Goal: Use online tool/utility: Utilize a website feature to perform a specific function

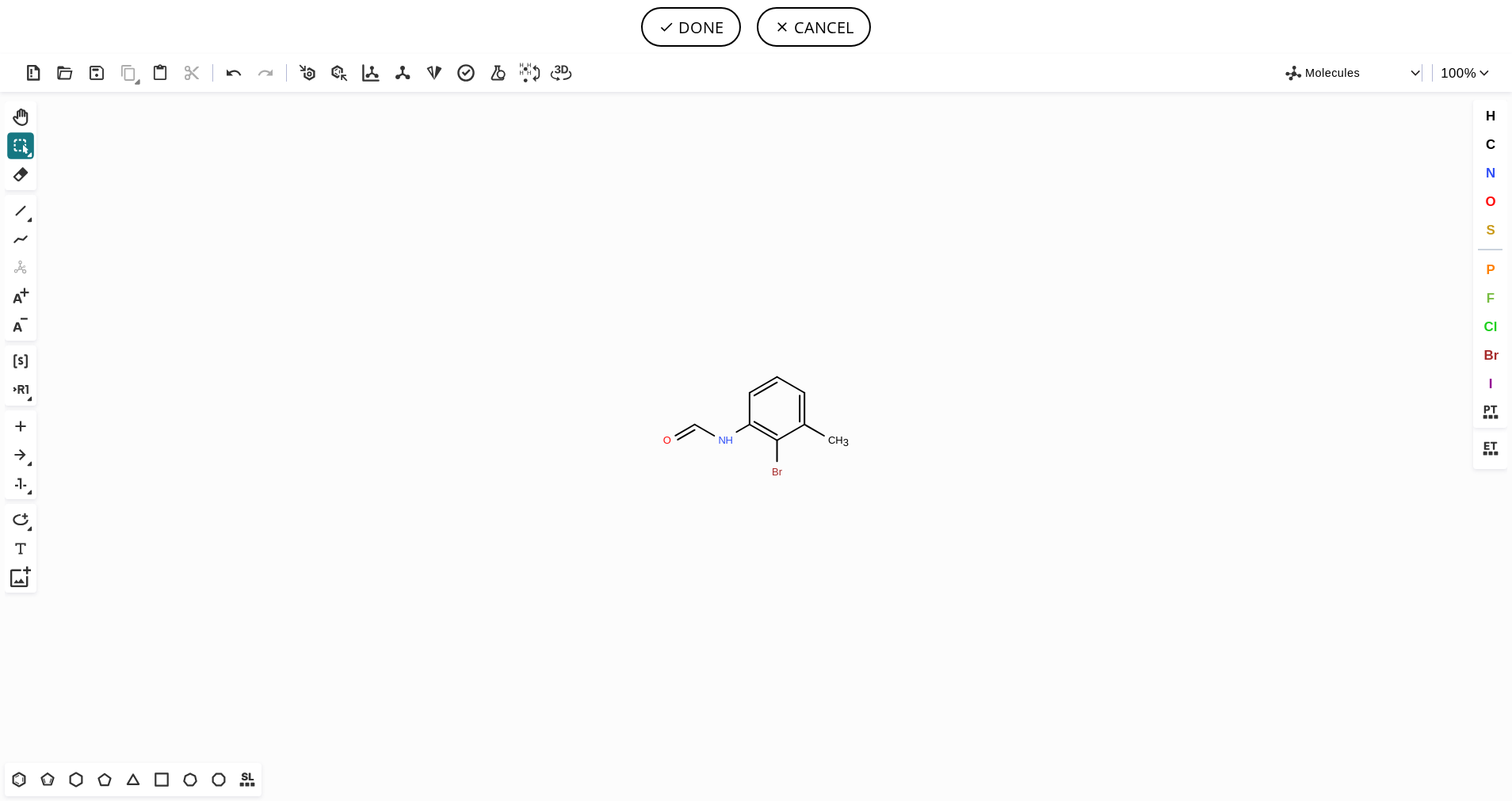
scroll to position [124, 0]
click at [21, 782] on icon at bounding box center [18, 779] width 20 height 20
click at [675, 361] on icon "Created with [PERSON_NAME] 2.3.0" at bounding box center [756, 427] width 1426 height 671
click at [92, 776] on button "T" at bounding box center [104, 780] width 27 height 27
click at [34, 214] on div "1" at bounding box center [21, 211] width 29 height 29
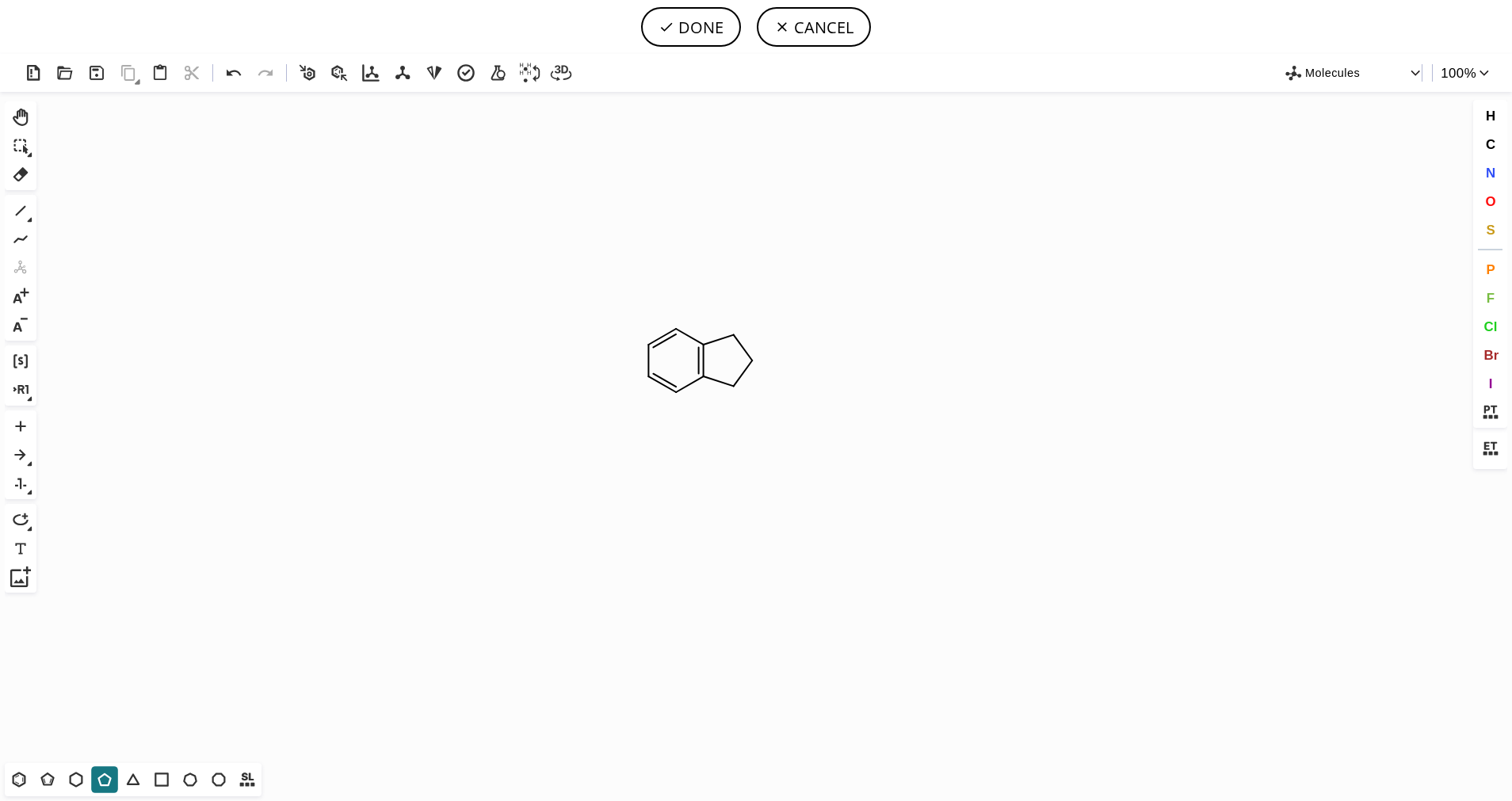
click at [34, 215] on div "1" at bounding box center [21, 211] width 29 height 29
click at [29, 220] on icon at bounding box center [30, 220] width 5 height 5
click at [78, 214] on icon at bounding box center [82, 211] width 17 height 17
click at [14, 172] on icon at bounding box center [20, 174] width 20 height 20
click at [668, 391] on circle at bounding box center [675, 392] width 20 height 20
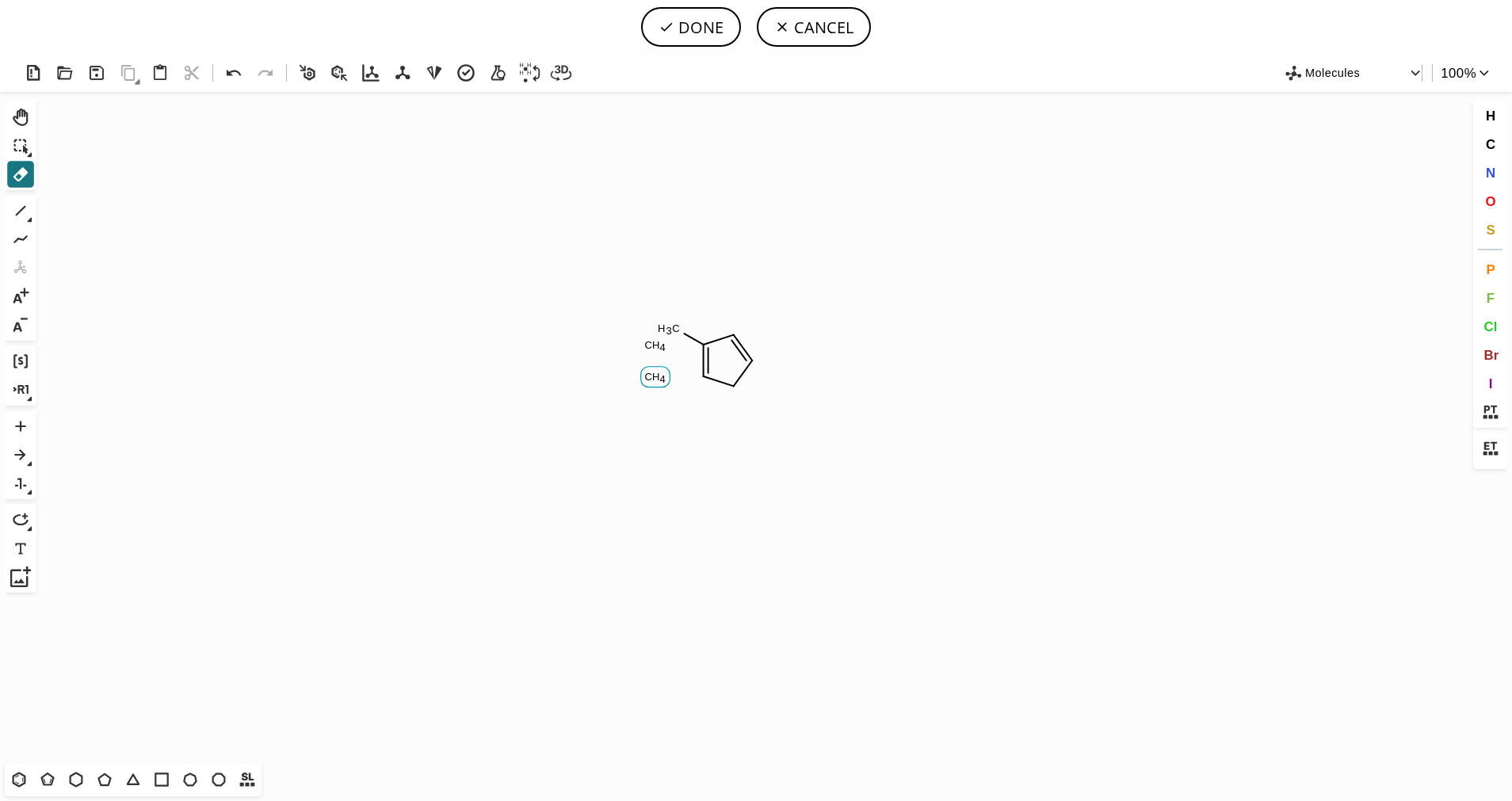
click at [656, 375] on tspan "H" at bounding box center [656, 376] width 8 height 12
click at [660, 342] on tspan "4" at bounding box center [662, 347] width 6 height 12
click at [666, 331] on tspan "3" at bounding box center [669, 331] width 6 height 12
click at [107, 779] on icon at bounding box center [104, 779] width 20 height 20
click at [1494, 233] on span "S" at bounding box center [1489, 230] width 9 height 15
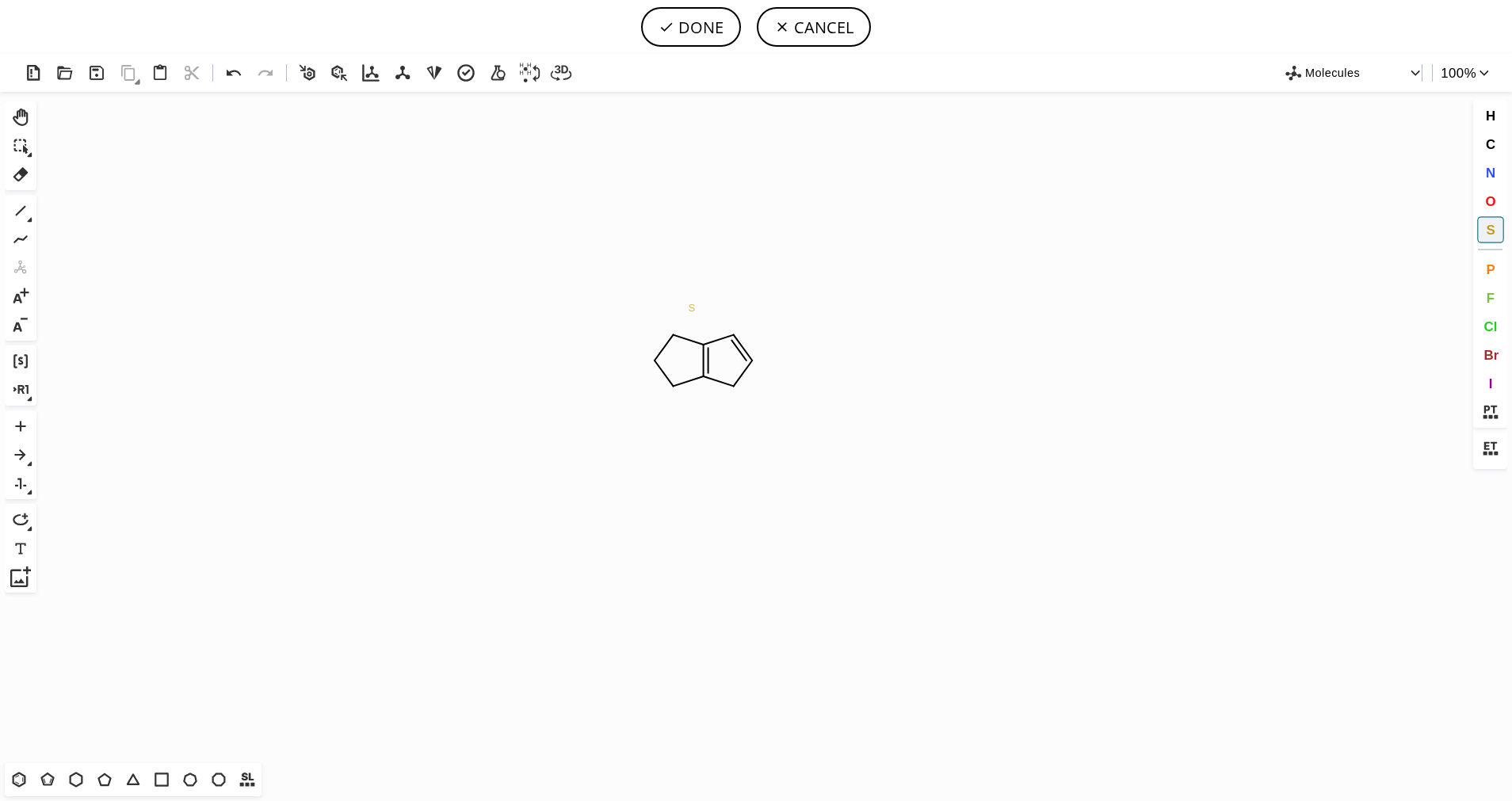
scroll to position [0, 0]
click at [671, 335] on tspan "S" at bounding box center [671, 336] width 7 height 12
click at [29, 219] on icon at bounding box center [30, 220] width 5 height 5
click at [91, 221] on button "2" at bounding box center [81, 211] width 22 height 22
drag, startPoint x: 671, startPoint y: 330, endPoint x: 660, endPoint y: 322, distance: 13.6
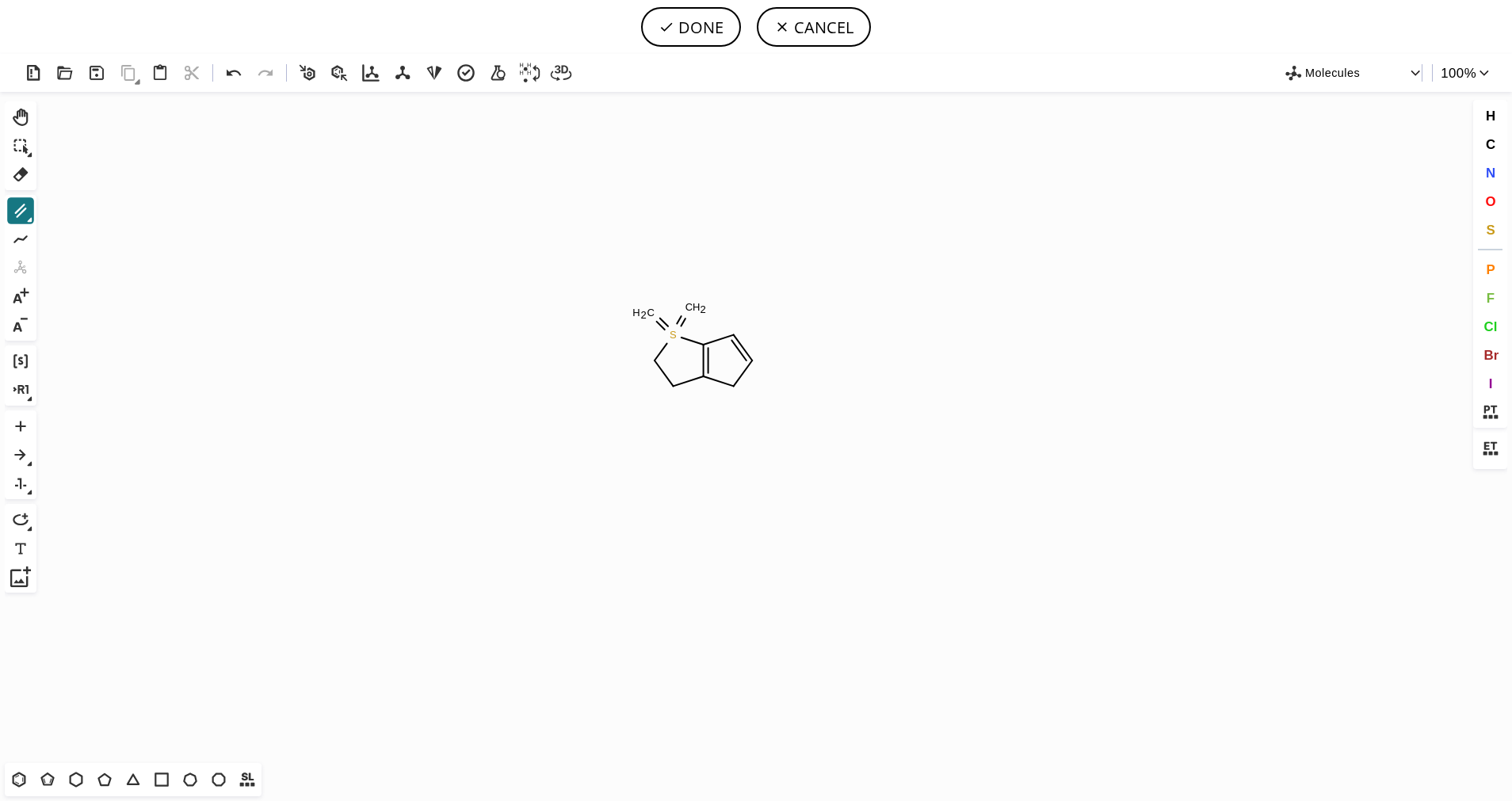
drag, startPoint x: 671, startPoint y: 333, endPoint x: 686, endPoint y: 314, distance: 24.2
click at [1498, 207] on button "O" at bounding box center [1490, 202] width 27 height 27
click at [653, 317] on tspan "O" at bounding box center [652, 317] width 8 height 12
click at [686, 299] on tspan "O" at bounding box center [686, 300] width 8 height 12
click at [1494, 179] on span "N" at bounding box center [1490, 173] width 10 height 15
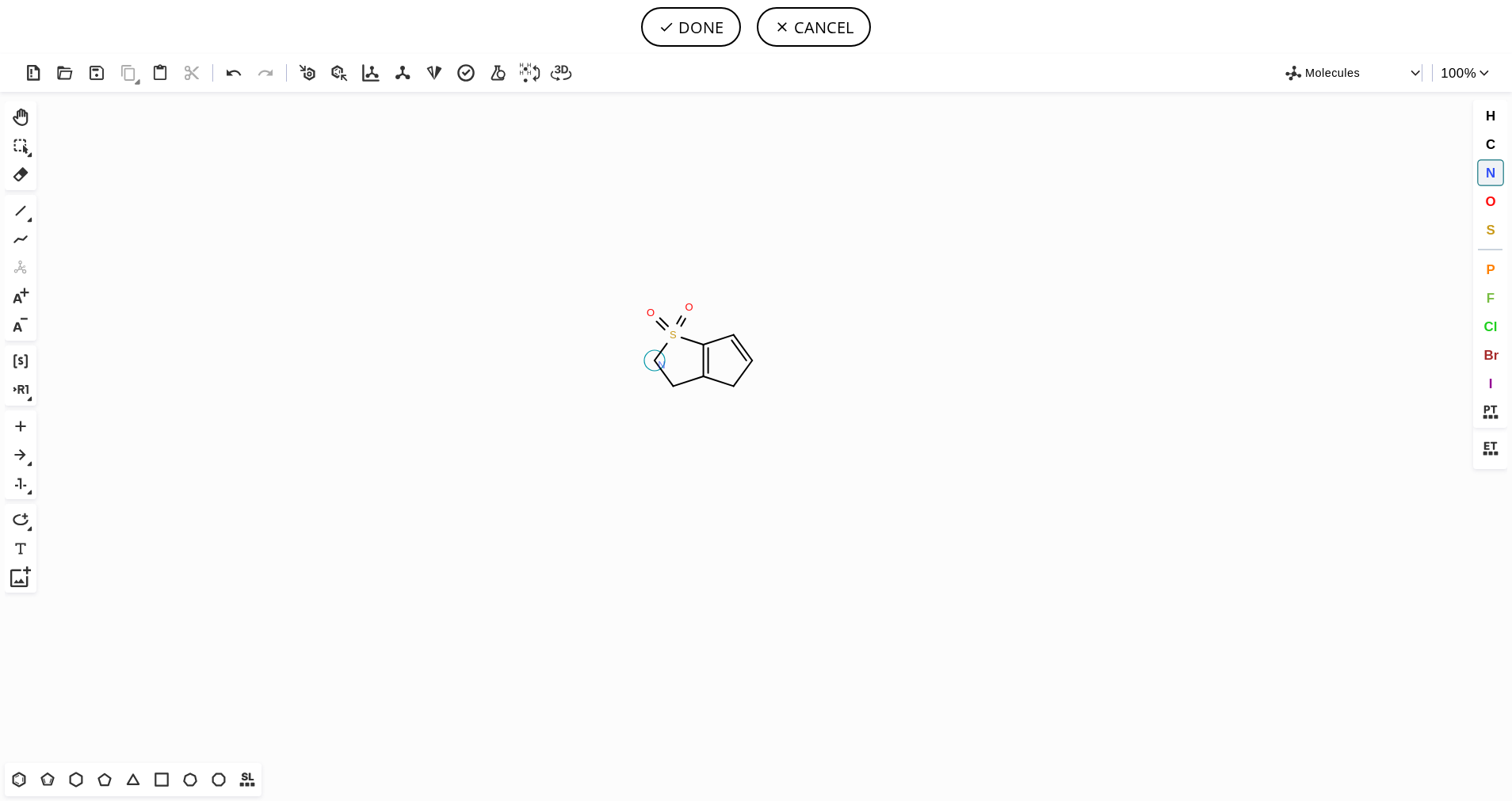
click at [661, 365] on tspan "N" at bounding box center [661, 365] width 8 height 12
click at [27, 219] on icon at bounding box center [30, 220] width 6 height 6
click at [74, 208] on icon at bounding box center [82, 211] width 17 height 17
click at [1480, 201] on button "O" at bounding box center [1490, 202] width 27 height 27
click at [664, 423] on tspan "O" at bounding box center [664, 423] width 8 height 12
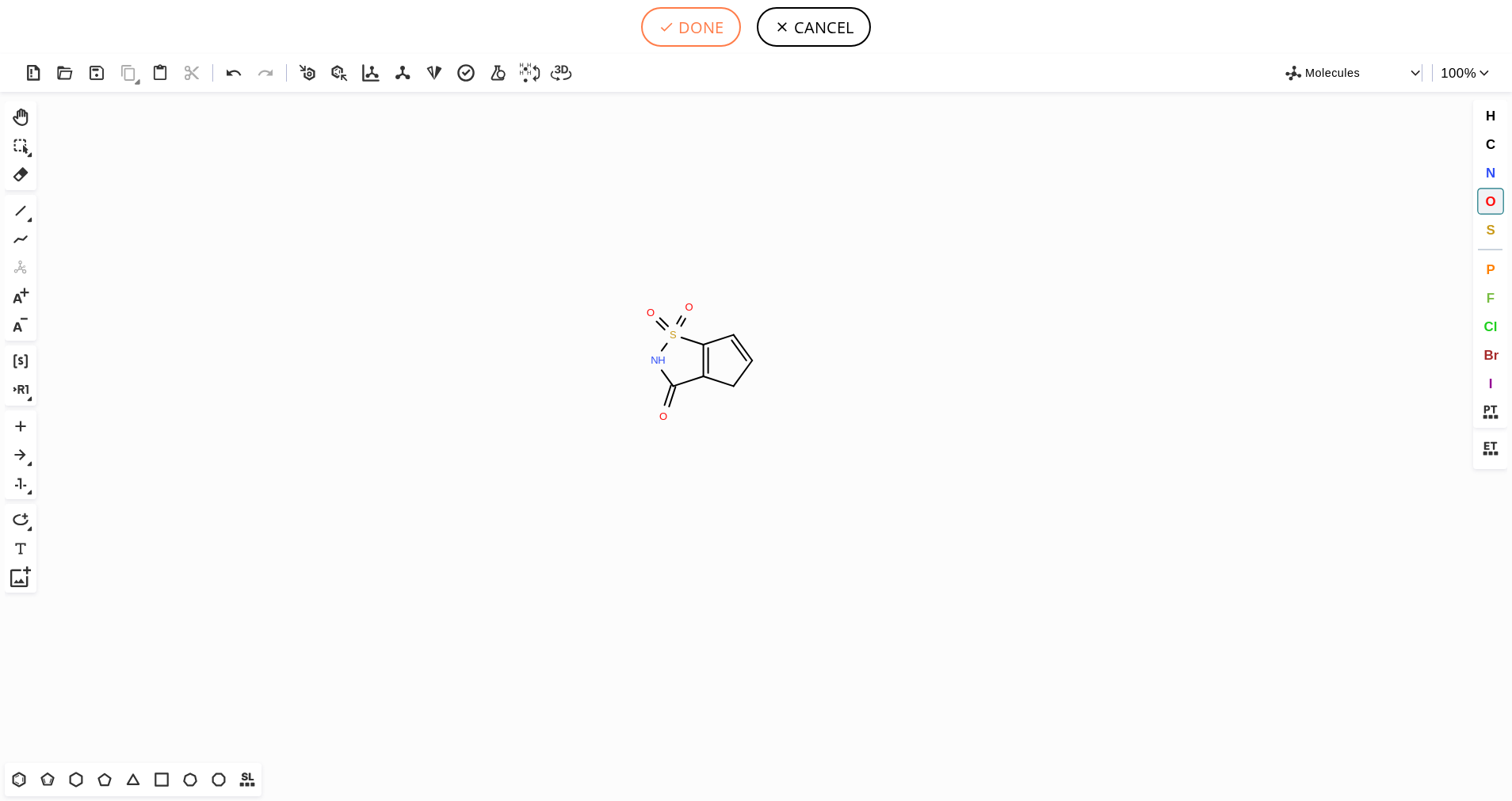
click at [687, 25] on button "DONE" at bounding box center [690, 26] width 99 height 40
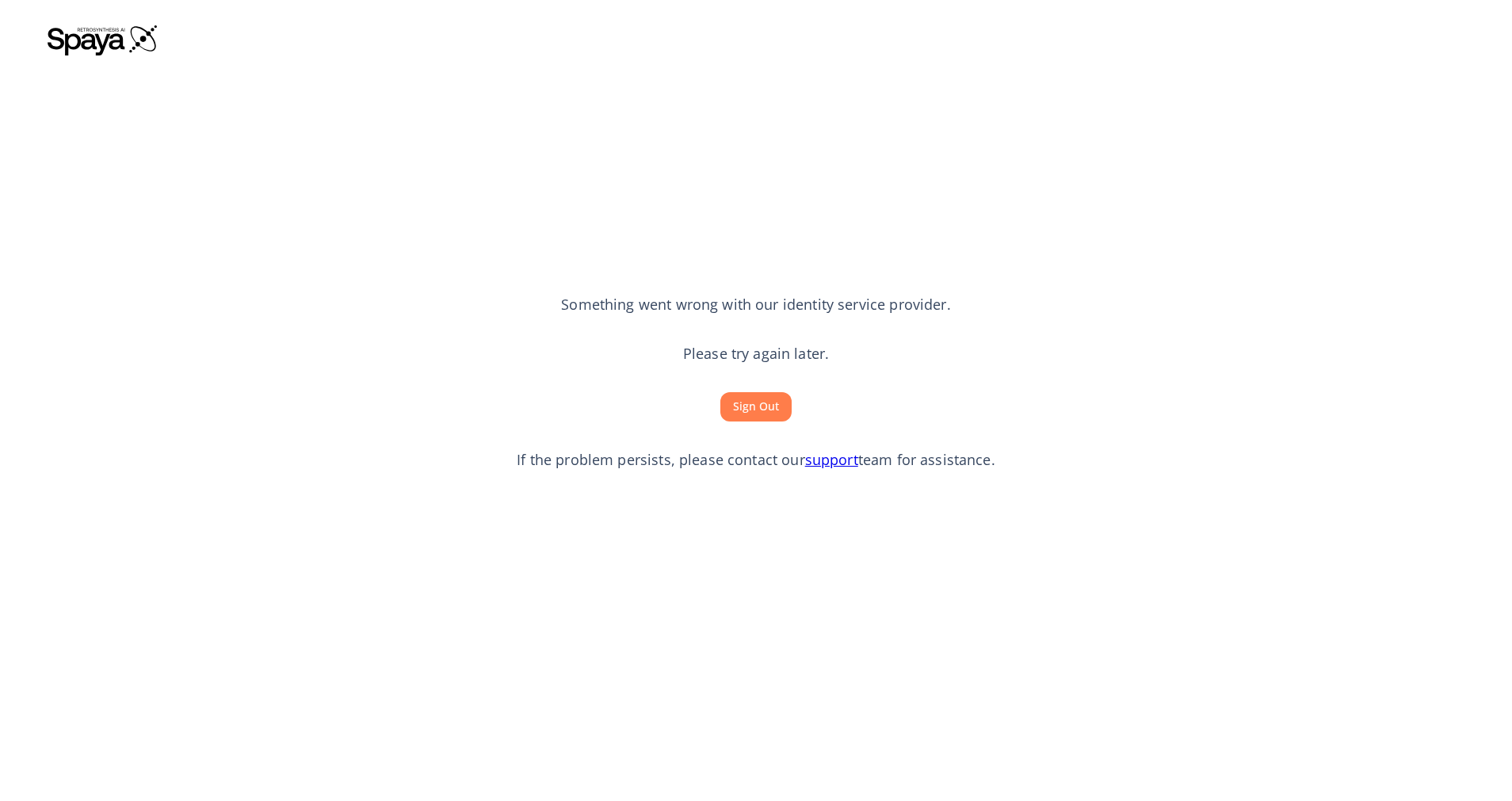
click at [743, 400] on button "Sign Out" at bounding box center [756, 406] width 71 height 29
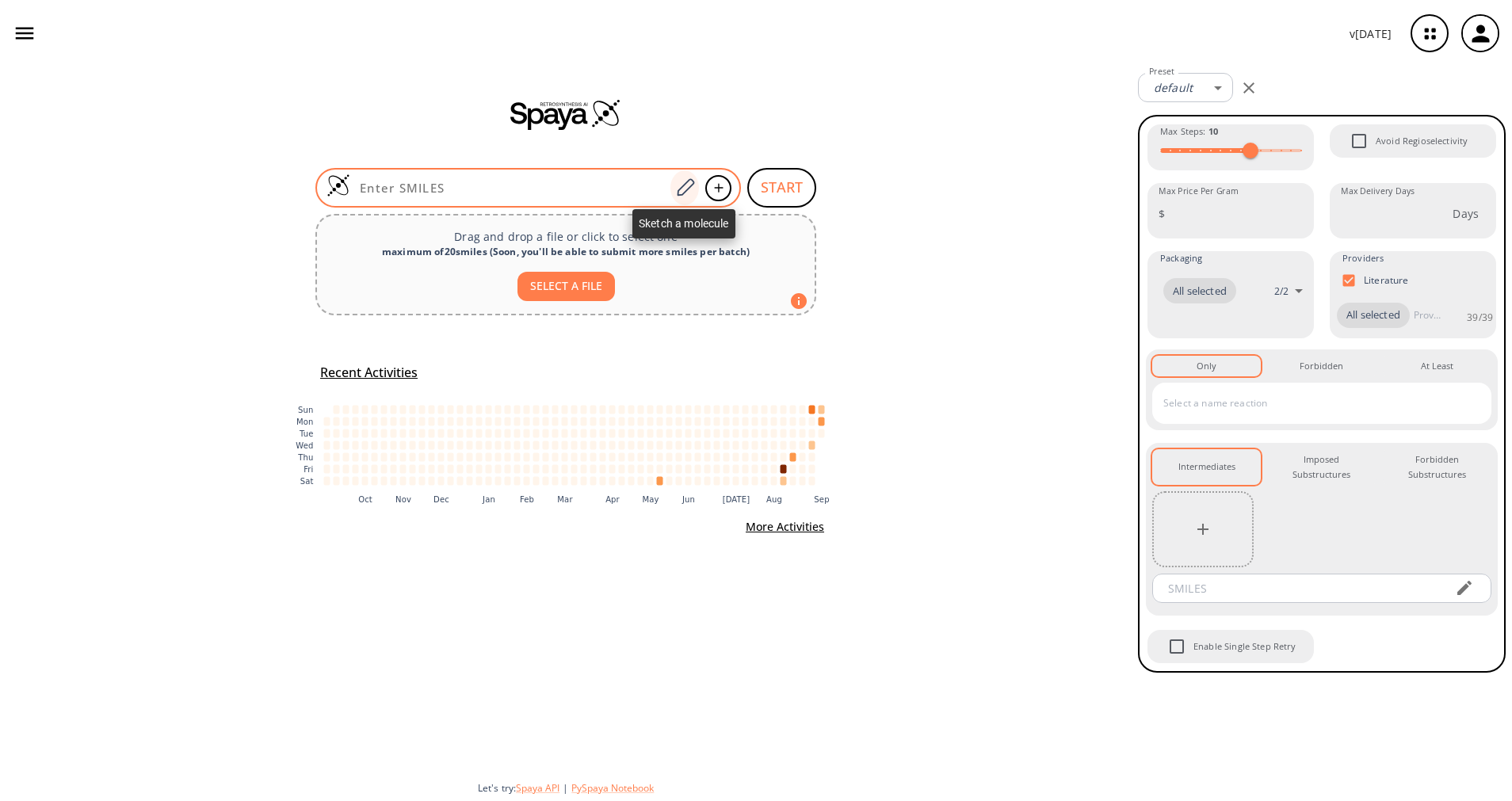
click at [681, 187] on icon at bounding box center [685, 187] width 17 height 17
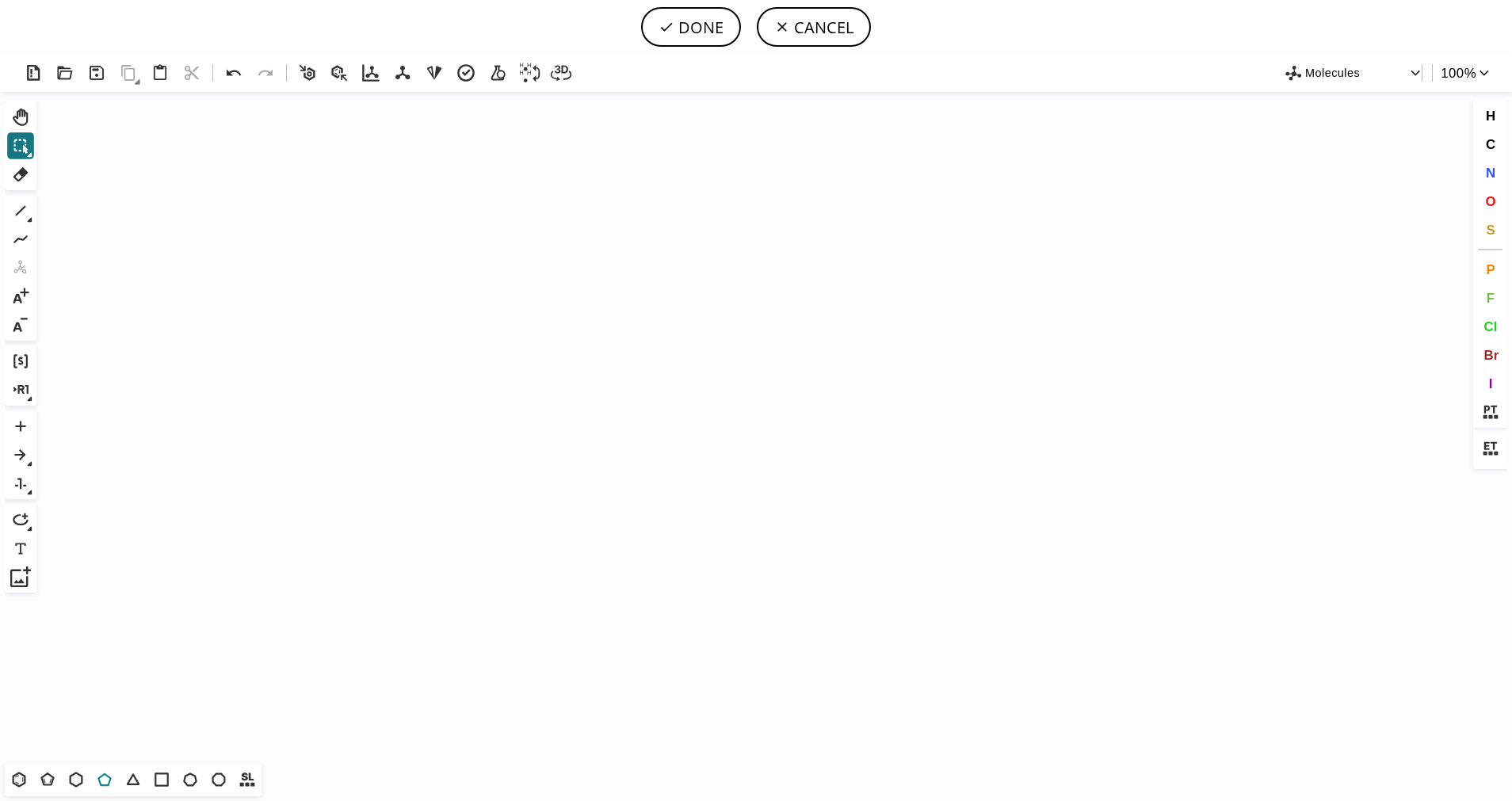
click at [104, 778] on icon at bounding box center [104, 779] width 20 height 20
click at [531, 378] on icon "Created with [PERSON_NAME] 2.3.0" at bounding box center [756, 427] width 1426 height 671
click at [35, 219] on div "1 Alt+E + -" at bounding box center [20, 267] width 32 height 146
click at [32, 220] on icon at bounding box center [30, 220] width 5 height 5
click at [92, 220] on button "2" at bounding box center [81, 211] width 22 height 22
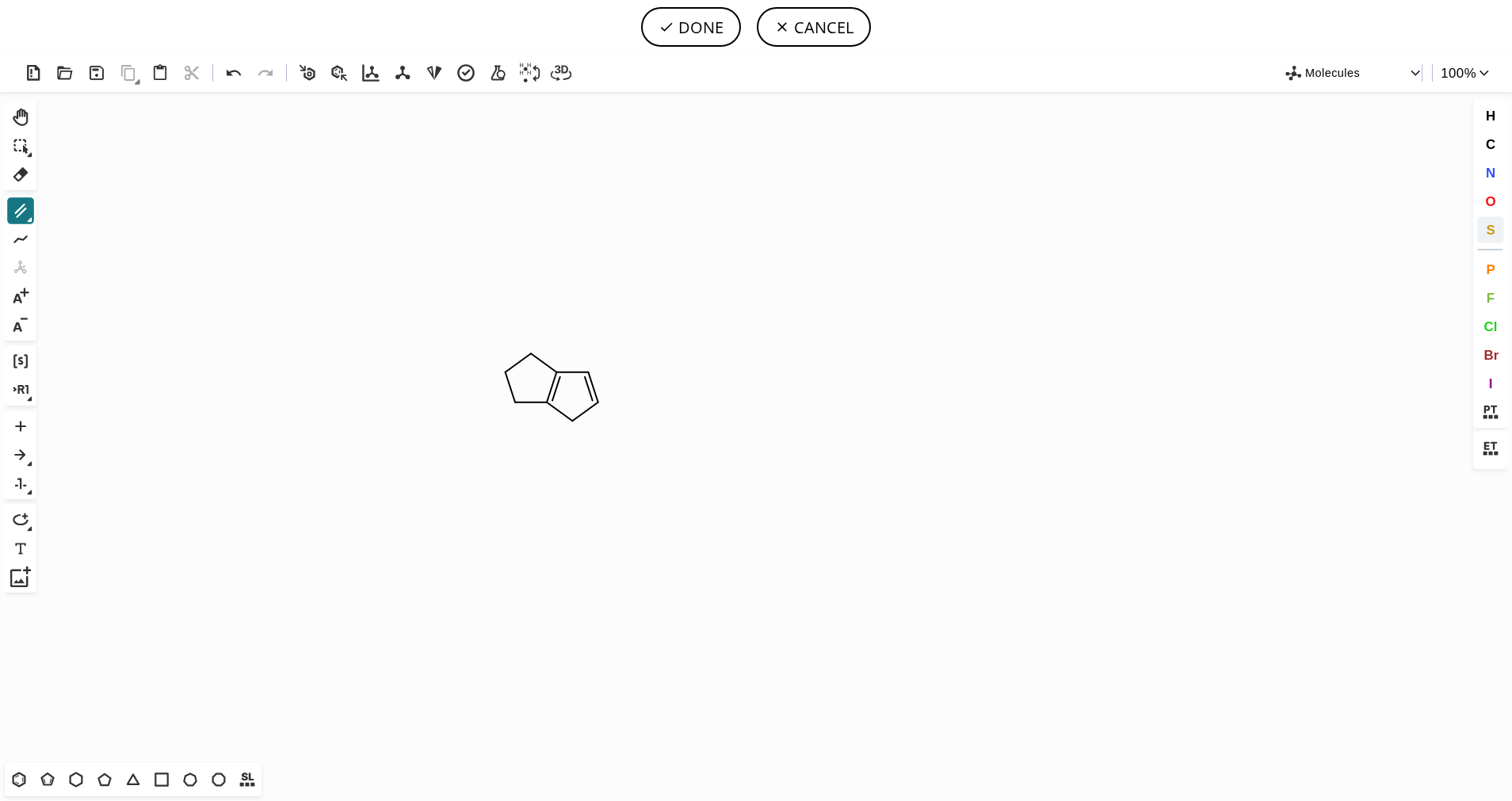
click at [1492, 234] on span "S" at bounding box center [1489, 230] width 9 height 15
click at [576, 424] on tspan "S" at bounding box center [576, 424] width 7 height 12
click at [1496, 233] on button "S" at bounding box center [1490, 230] width 27 height 27
click at [534, 355] on tspan "S" at bounding box center [533, 355] width 7 height 12
click at [32, 219] on icon at bounding box center [30, 220] width 5 height 5
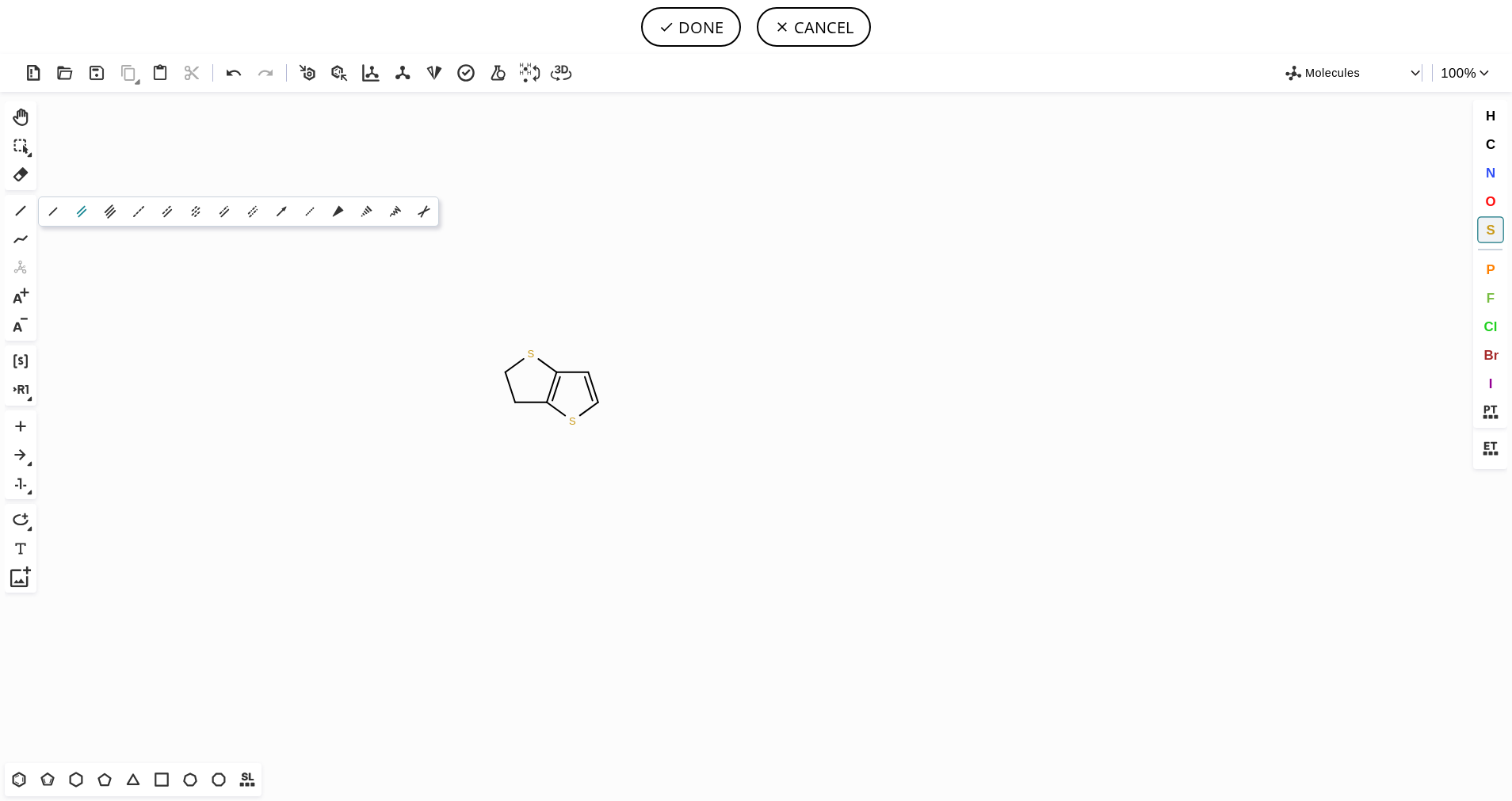
click at [77, 215] on icon at bounding box center [82, 211] width 17 height 17
drag, startPoint x: 527, startPoint y: 347, endPoint x: 519, endPoint y: 328, distance: 20.6
drag, startPoint x: 534, startPoint y: 356, endPoint x: 580, endPoint y: 308, distance: 66.5
click at [1490, 201] on span "O" at bounding box center [1490, 201] width 11 height 15
click at [557, 329] on tspan "O" at bounding box center [557, 329] width 8 height 12
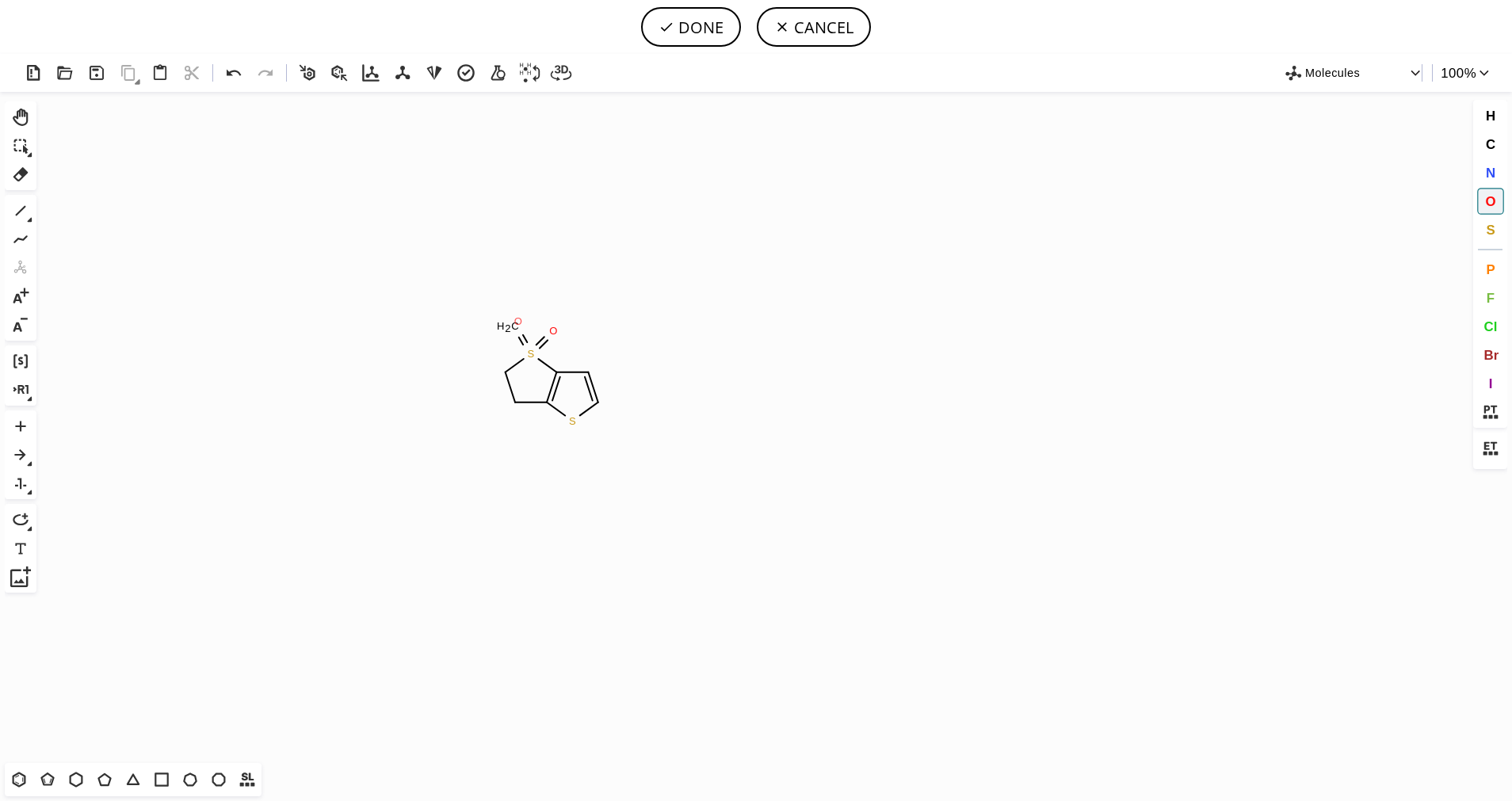
click at [518, 321] on tspan "O" at bounding box center [518, 321] width 8 height 12
click at [1498, 171] on button "N" at bounding box center [1490, 173] width 27 height 27
click at [508, 374] on tspan "N" at bounding box center [508, 375] width 8 height 12
click at [24, 211] on icon at bounding box center [20, 210] width 20 height 20
click at [25, 223] on button "1" at bounding box center [20, 210] width 27 height 27
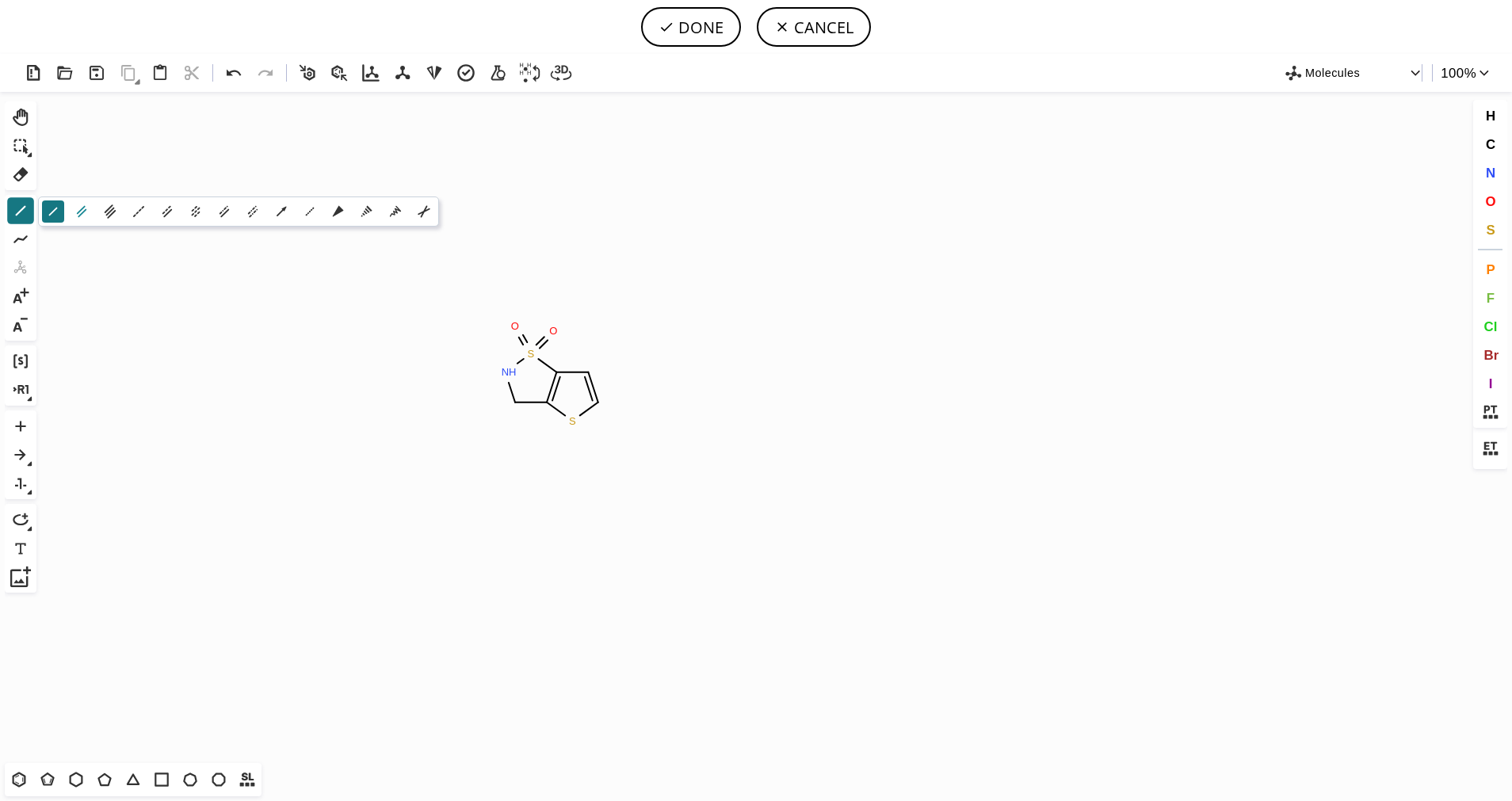
click at [79, 220] on button "2" at bounding box center [81, 211] width 22 height 22
click at [1490, 199] on span "O" at bounding box center [1490, 201] width 11 height 15
click at [494, 431] on tspan "O" at bounding box center [493, 431] width 8 height 12
click at [24, 213] on icon at bounding box center [20, 210] width 20 height 20
click at [31, 219] on icon at bounding box center [30, 220] width 5 height 5
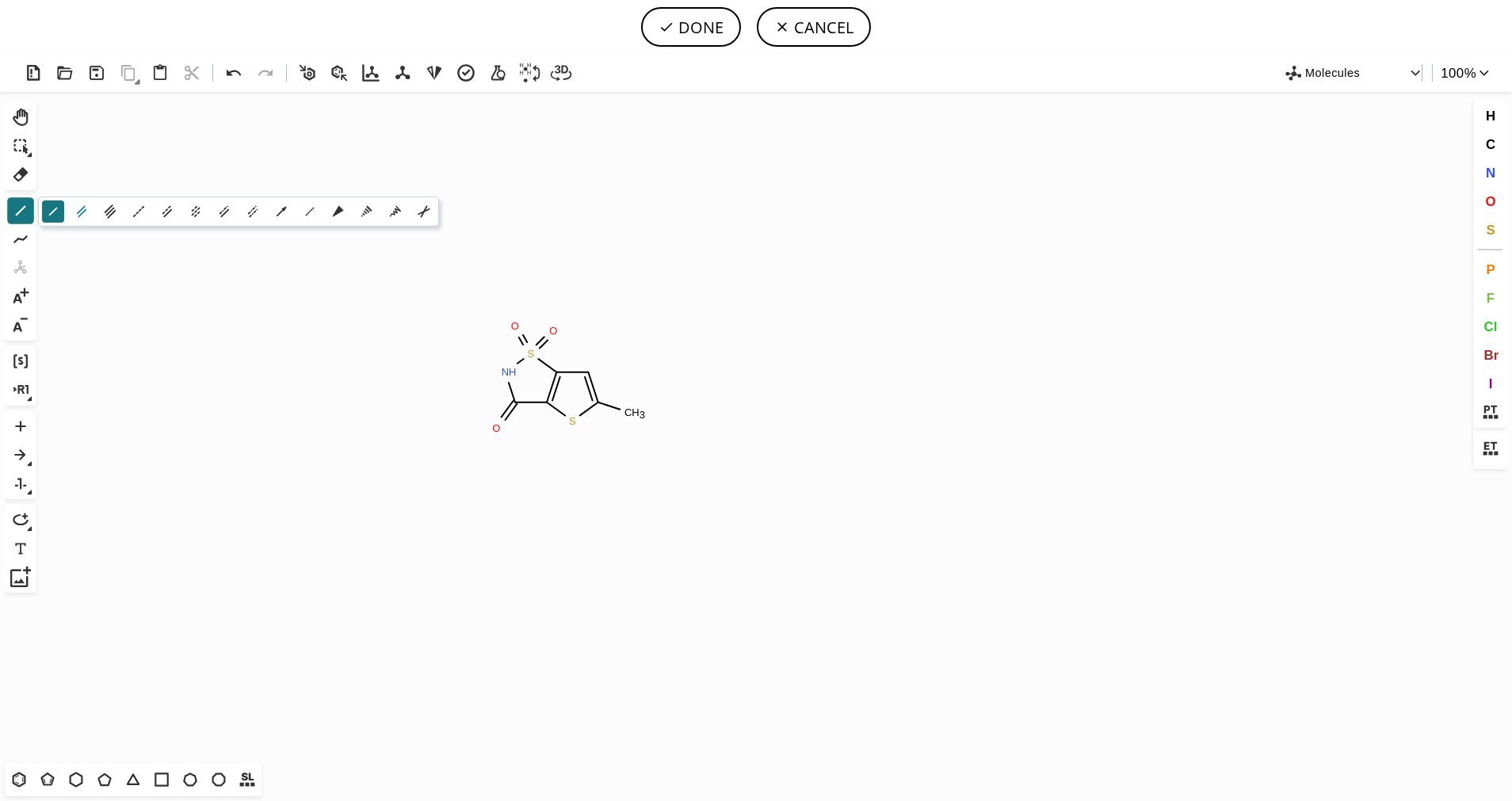
click at [76, 219] on icon at bounding box center [82, 211] width 17 height 17
click at [1484, 200] on button "O" at bounding box center [1490, 202] width 27 height 27
click at [641, 445] on tspan "O" at bounding box center [641, 445] width 8 height 12
click at [22, 206] on icon at bounding box center [20, 210] width 20 height 20
click at [1498, 200] on button "O" at bounding box center [1490, 202] width 27 height 27
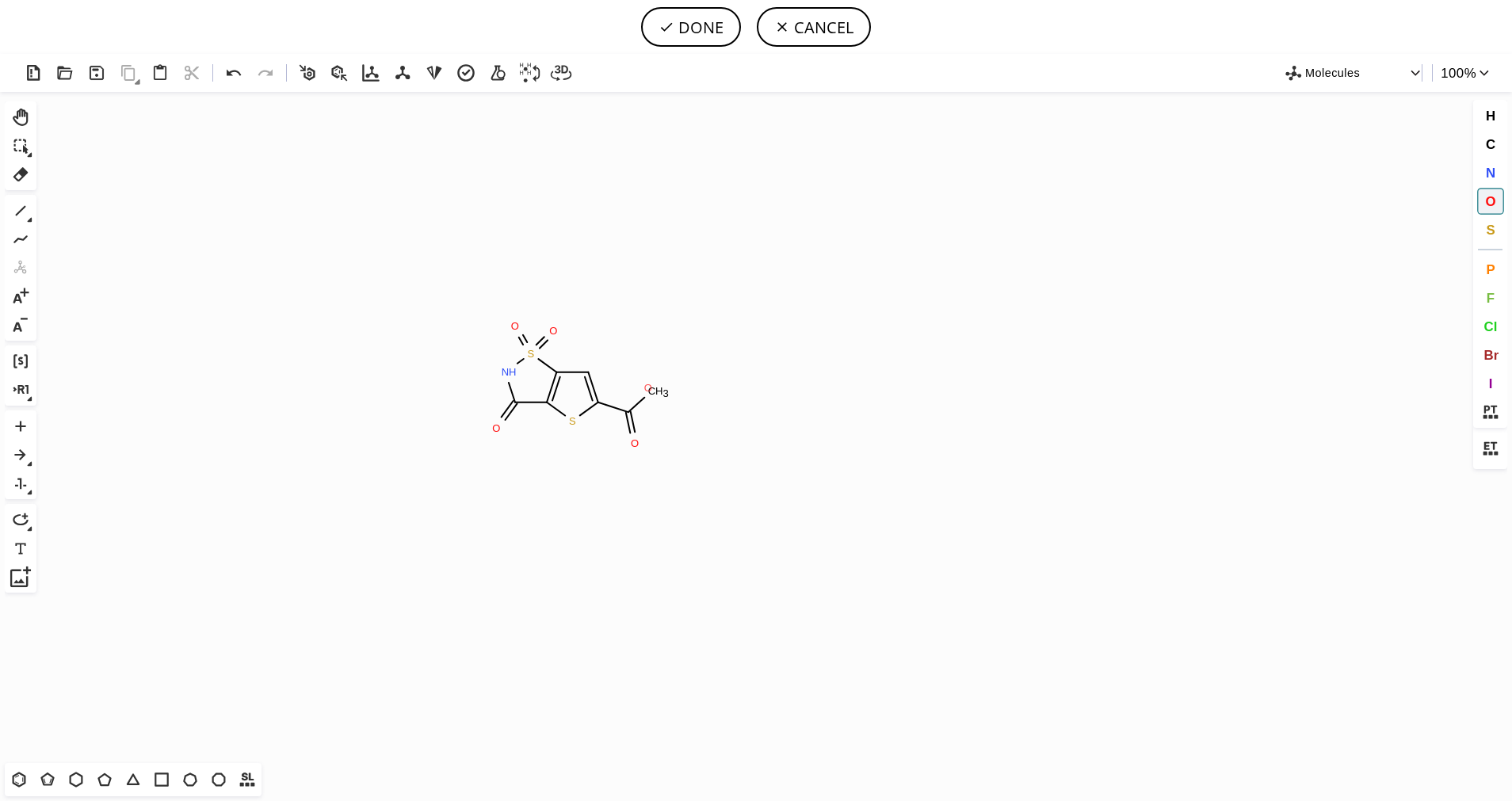
click at [648, 388] on tspan "O" at bounding box center [648, 388] width 8 height 12
click at [693, 29] on button "DONE" at bounding box center [690, 26] width 99 height 40
type input "S1(=O)(=O)C2C=C(C(O)=O)SC=2C(=O)N1"
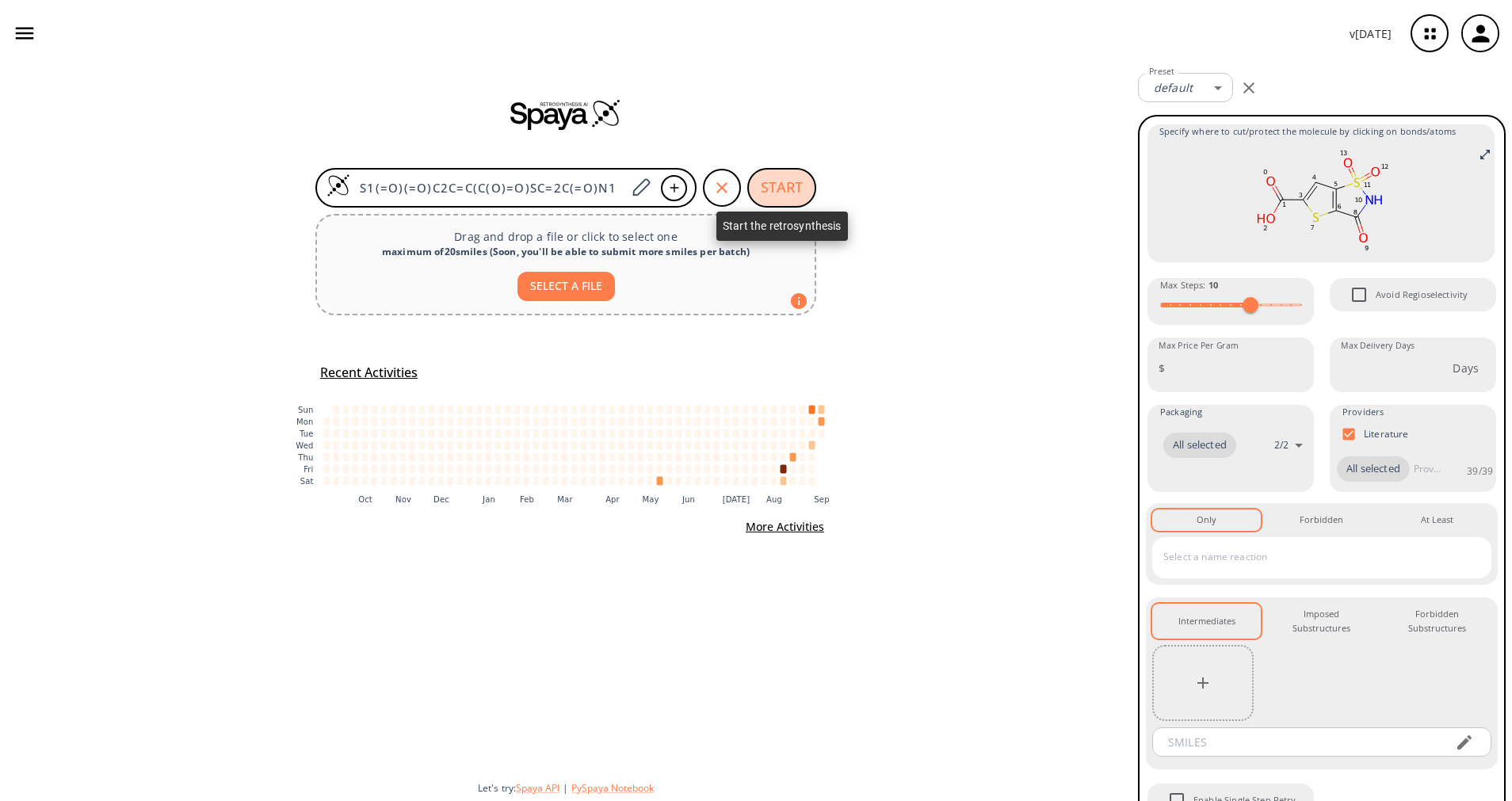
click at [783, 169] on button "START" at bounding box center [781, 187] width 69 height 40
click at [783, 190] on button "START" at bounding box center [781, 187] width 69 height 40
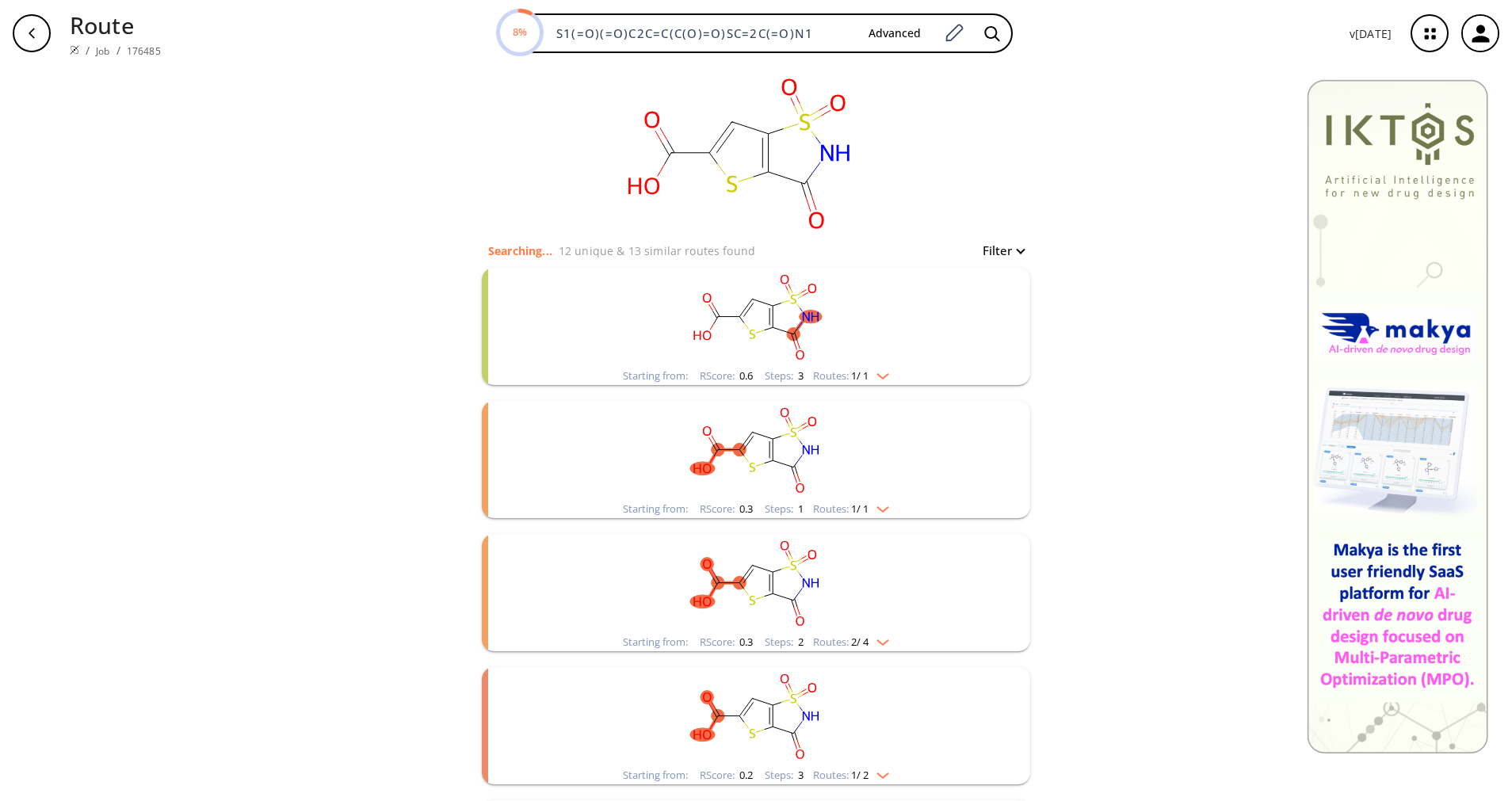
click at [842, 367] on div "clusters" at bounding box center [756, 318] width 412 height 99
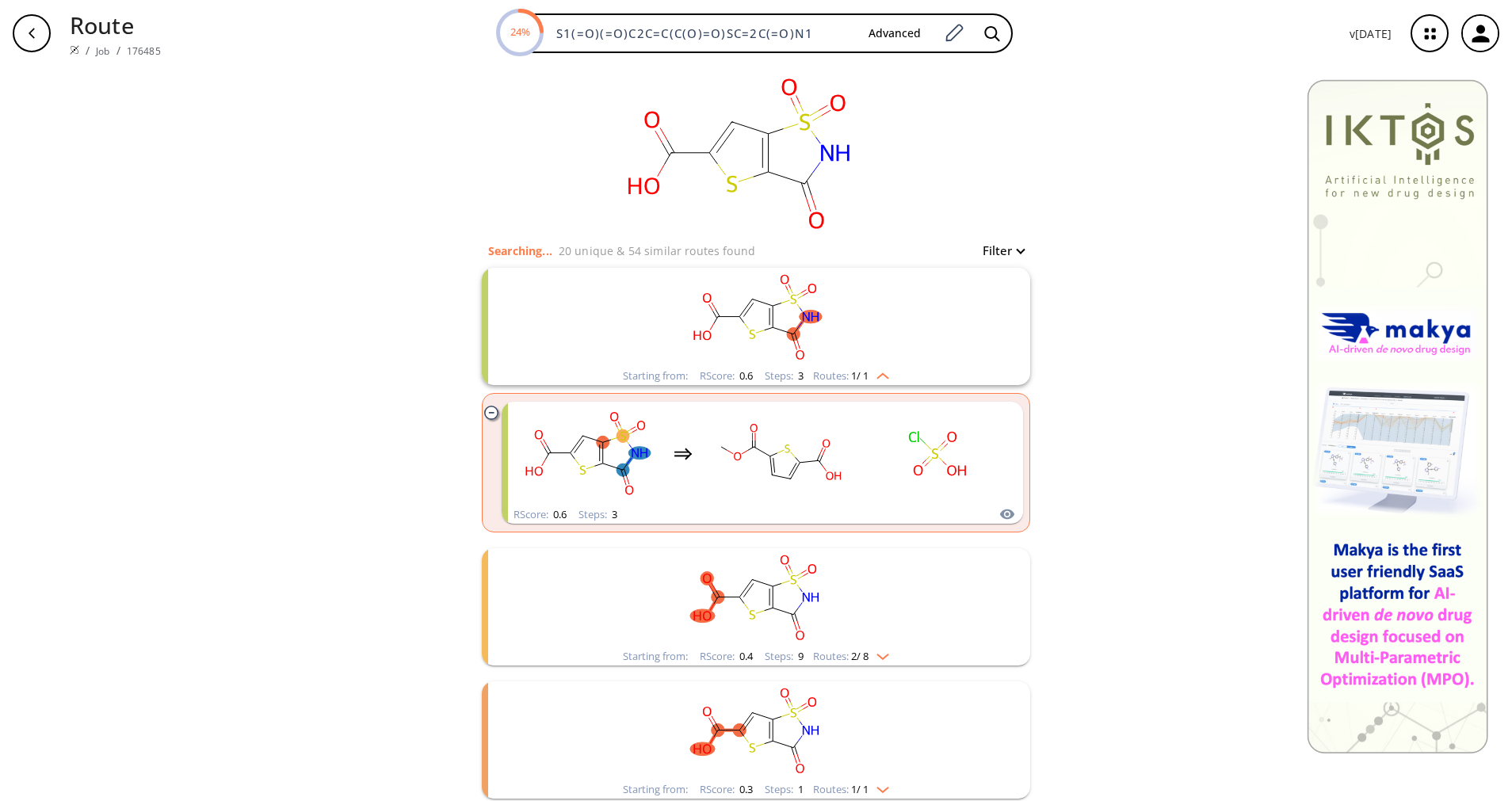
scroll to position [119, 0]
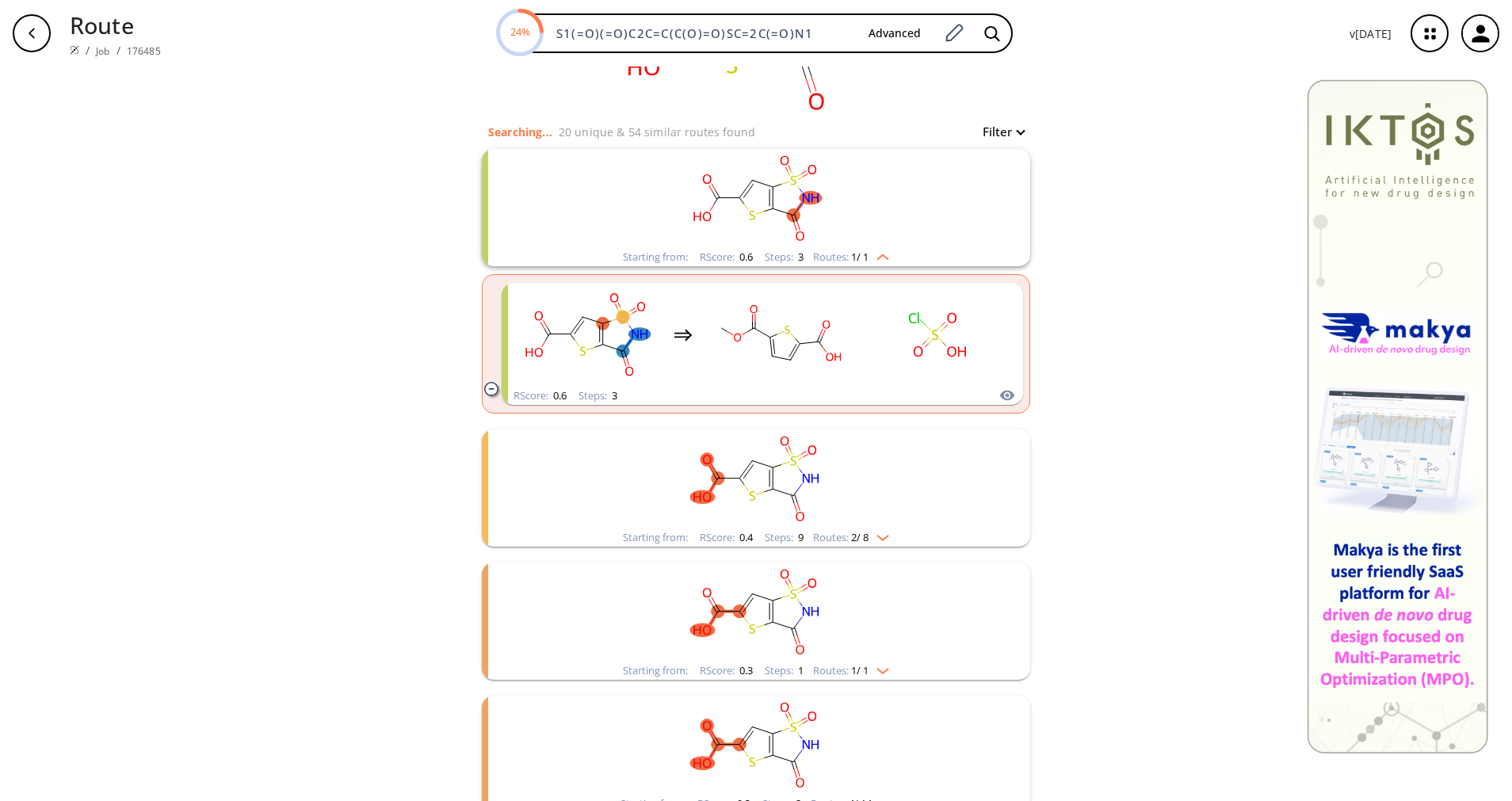
click at [874, 518] on rect "clusters" at bounding box center [756, 479] width 412 height 99
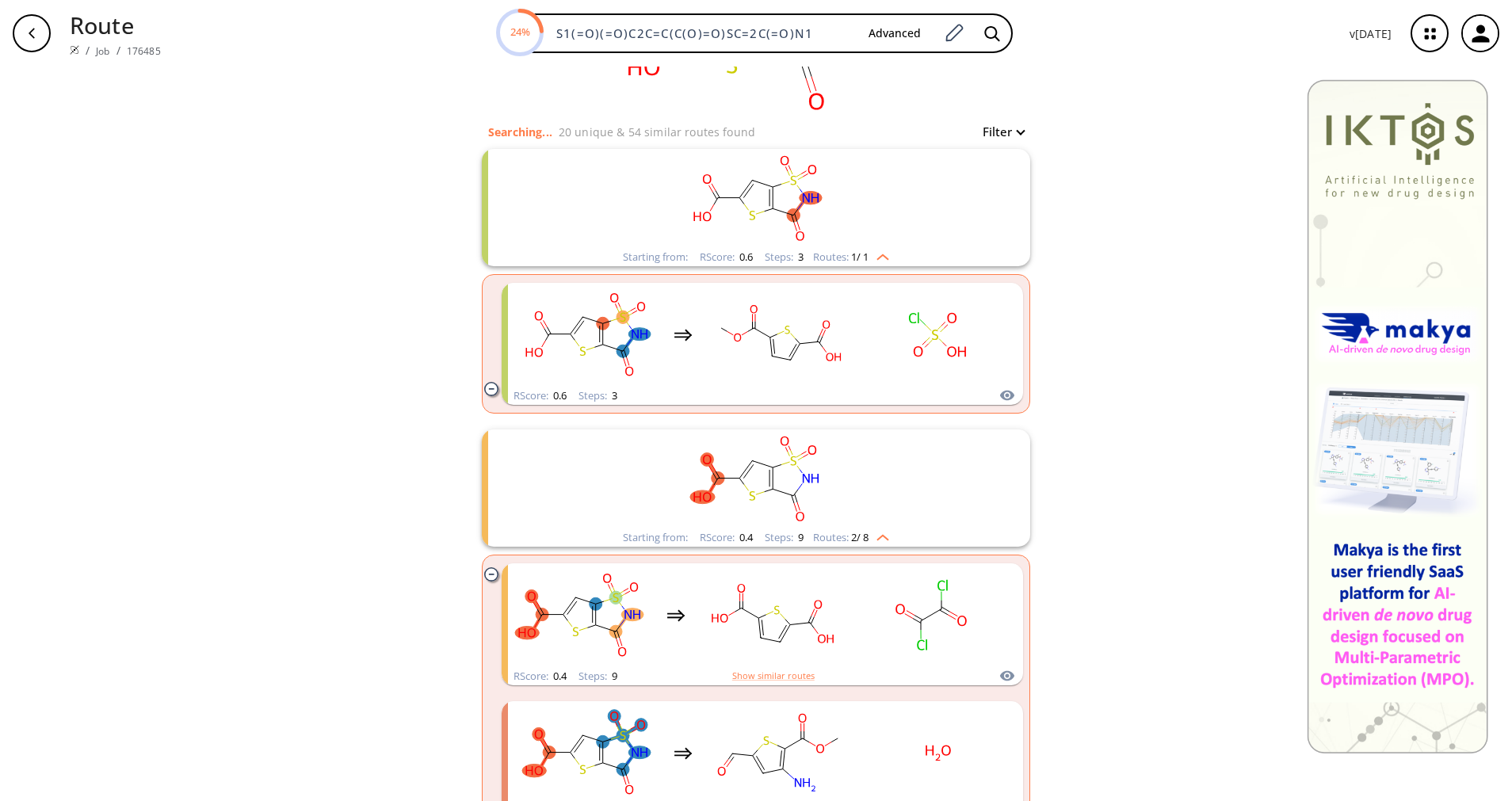
click at [878, 516] on rect "clusters" at bounding box center [756, 479] width 412 height 99
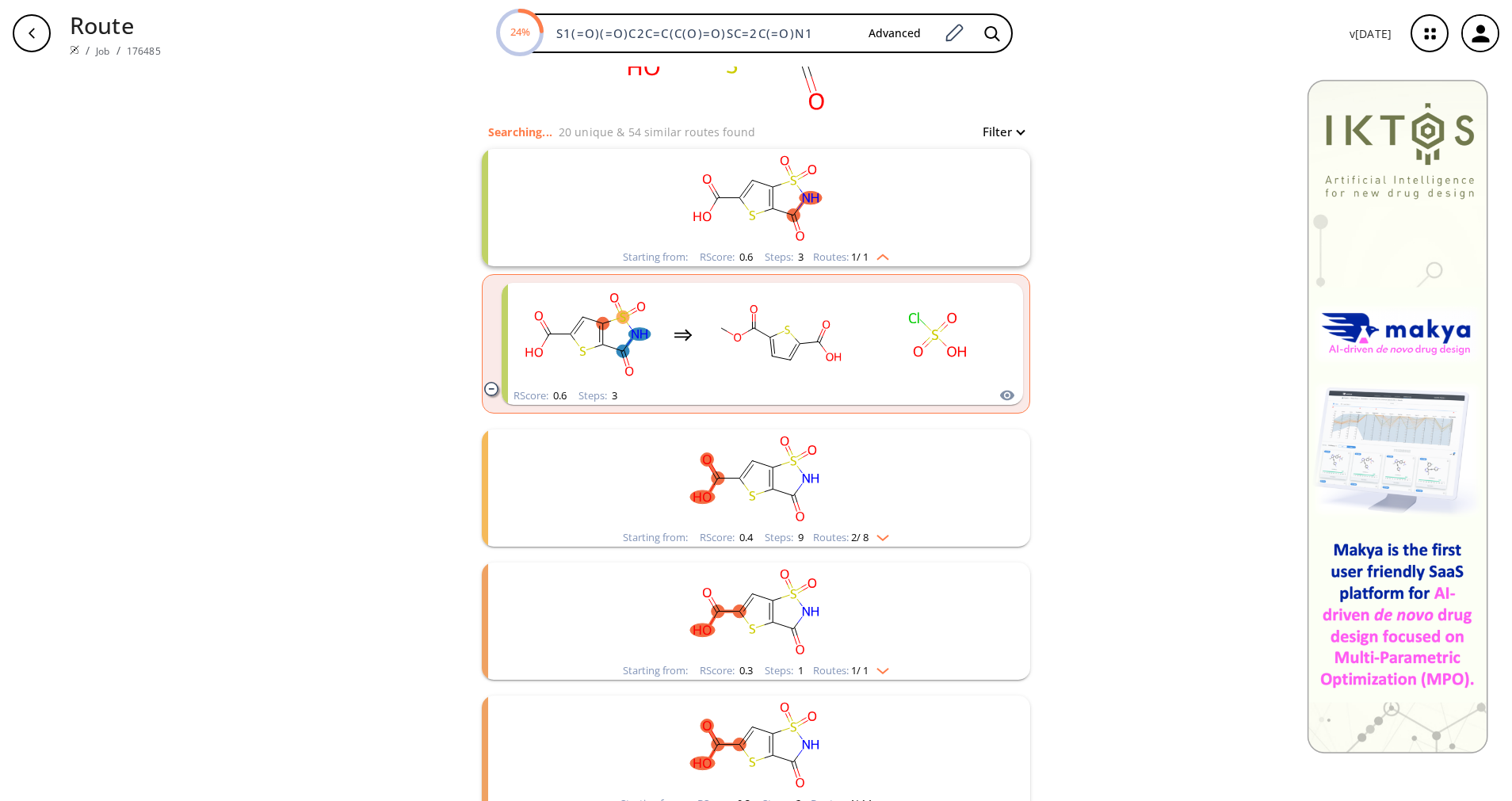
click at [878, 515] on rect "clusters" at bounding box center [756, 479] width 412 height 99
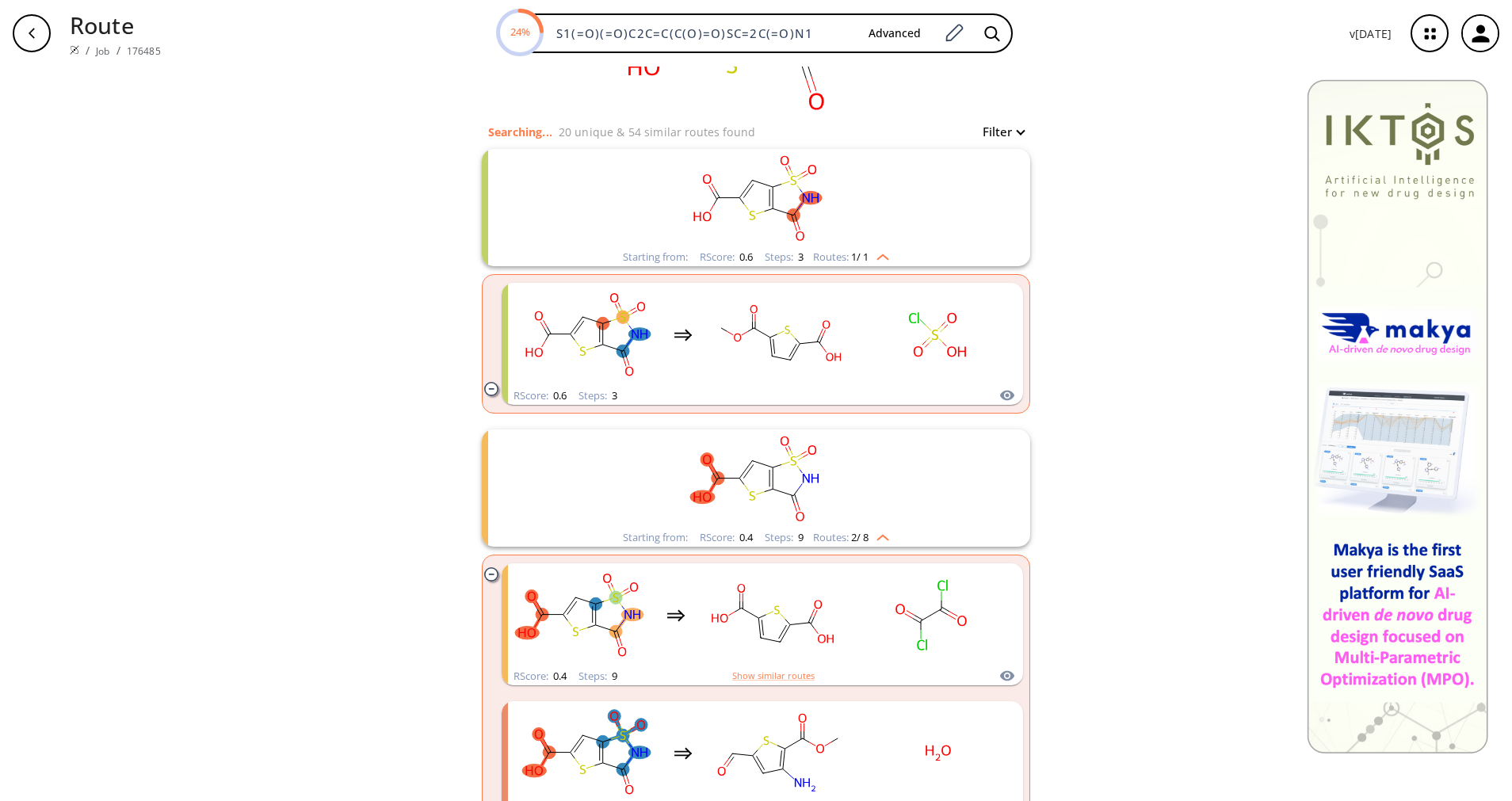
click at [878, 515] on rect "clusters" at bounding box center [756, 479] width 412 height 99
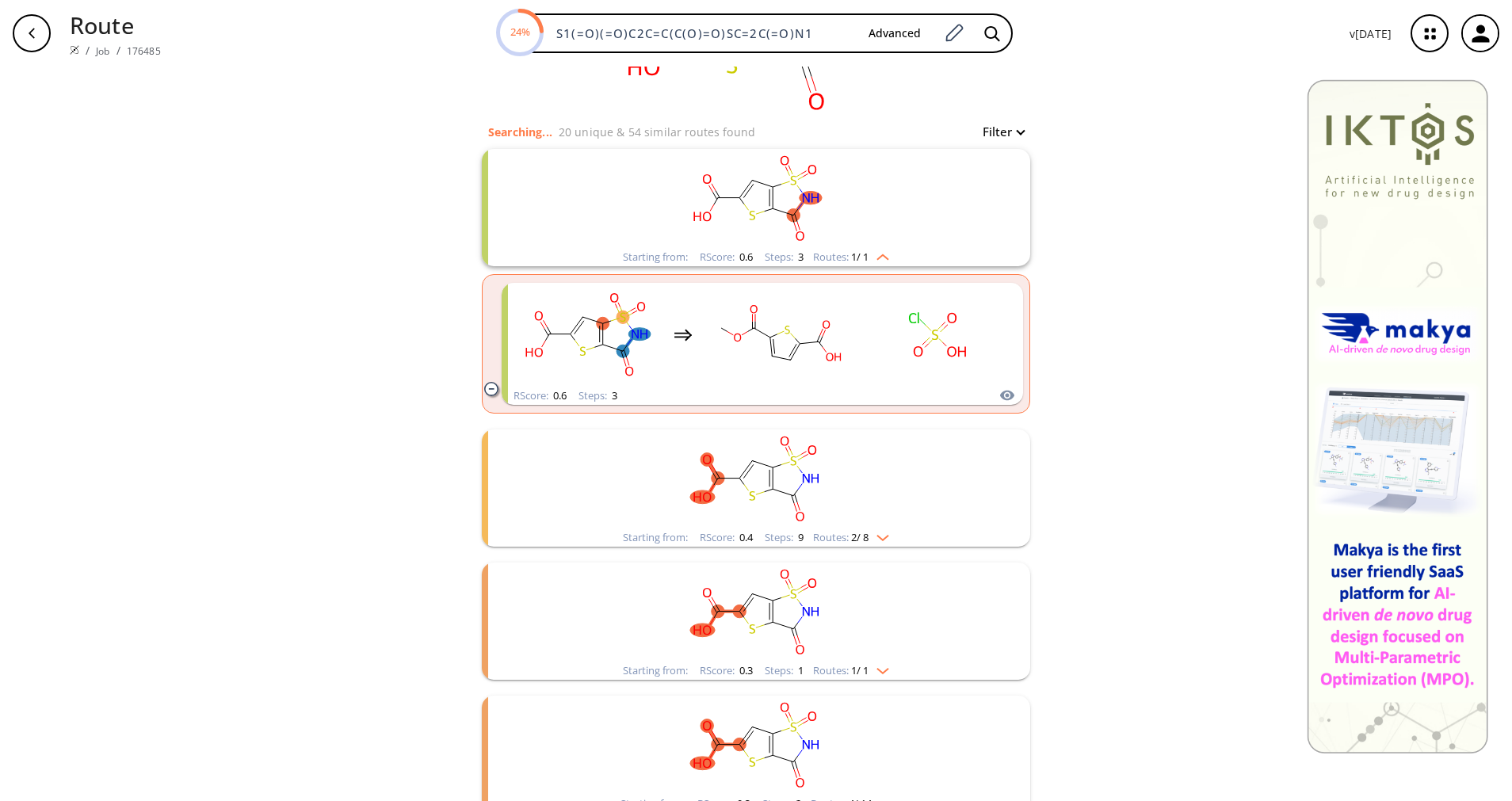
scroll to position [356, 0]
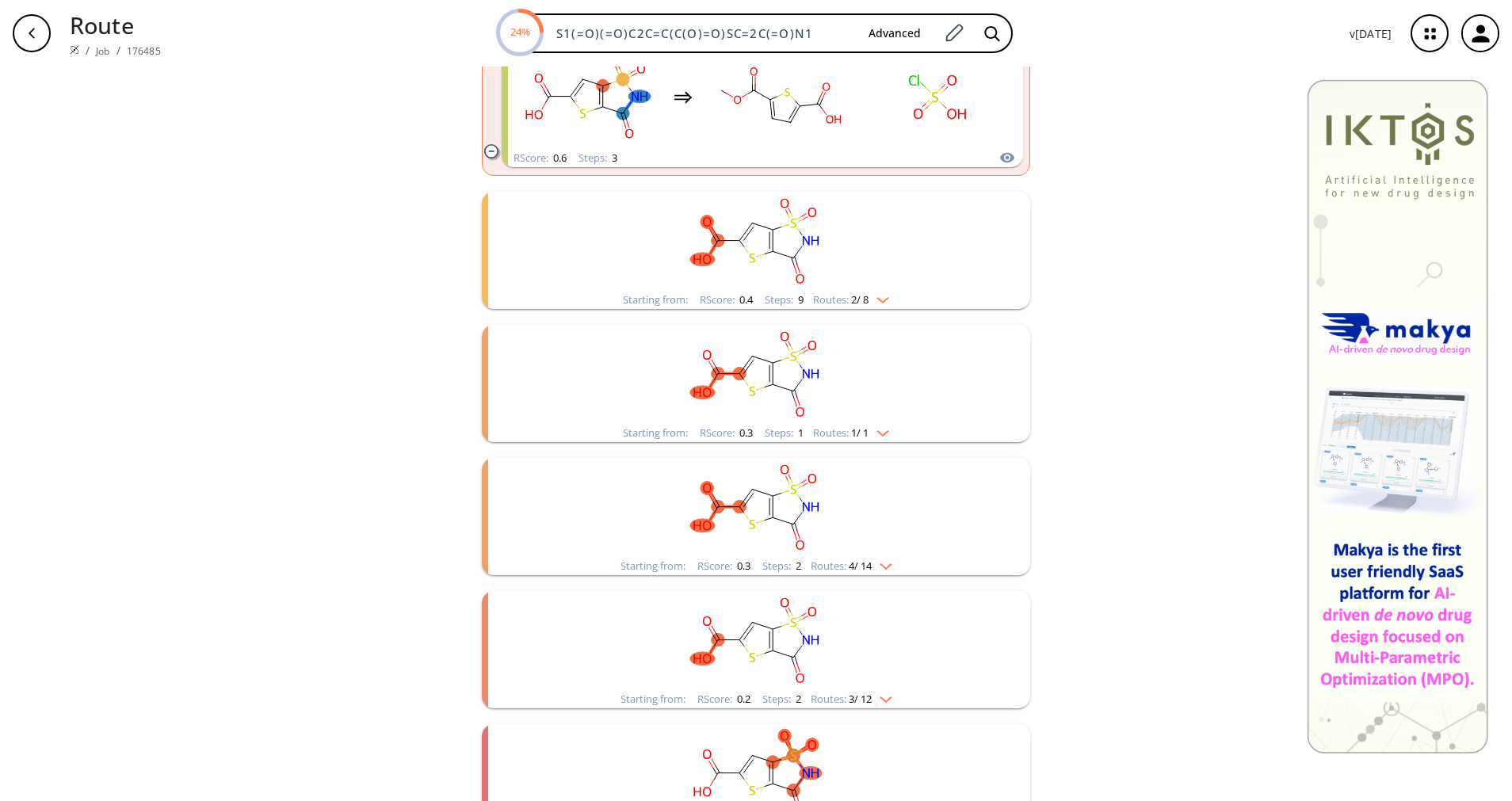
click at [875, 440] on div "Starting from: RScore : 0.3 Steps : 1 Routes: 1 / 1" at bounding box center [756, 432] width 290 height 18
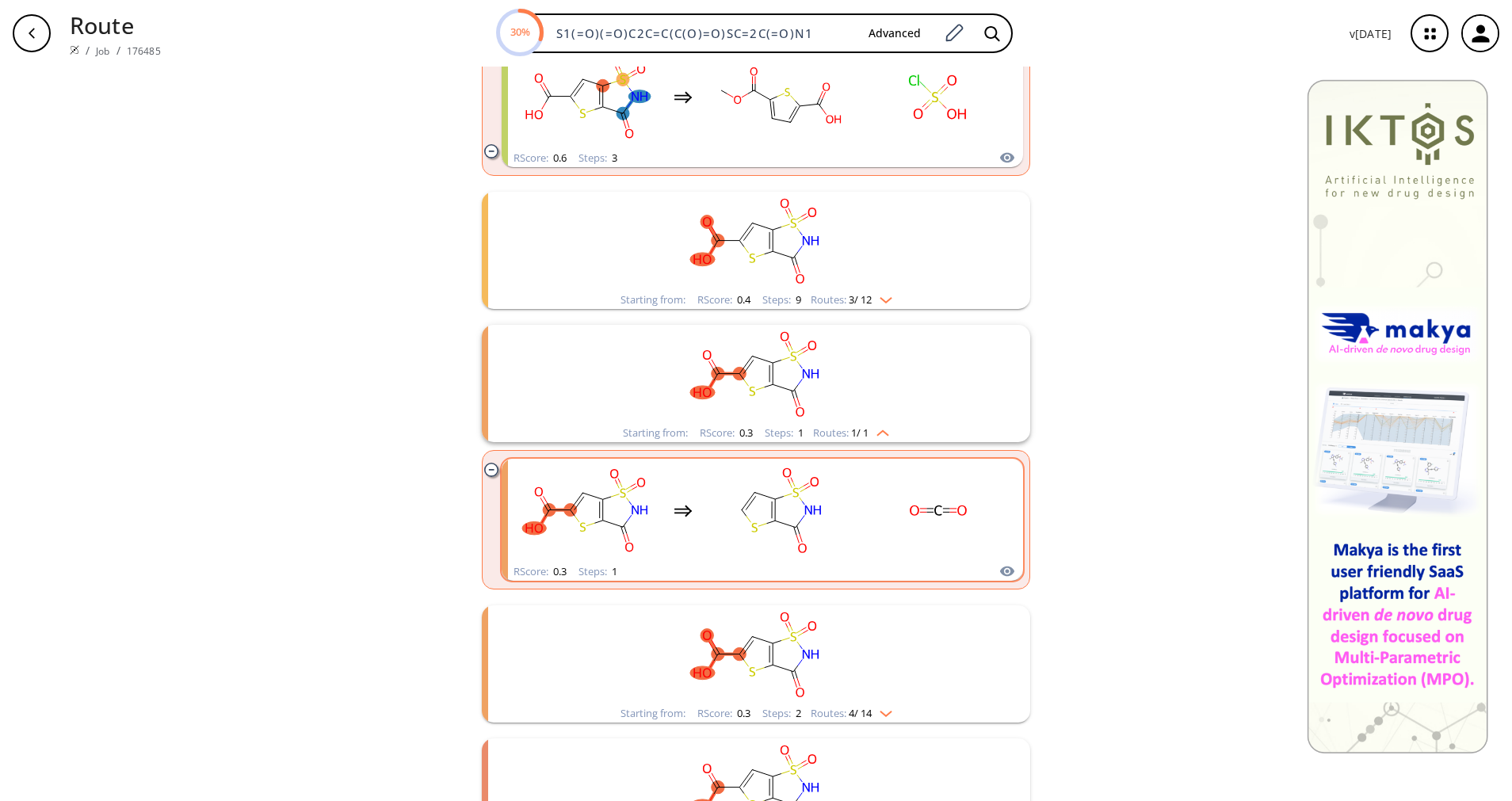
click at [838, 516] on rect "clusters" at bounding box center [780, 511] width 143 height 99
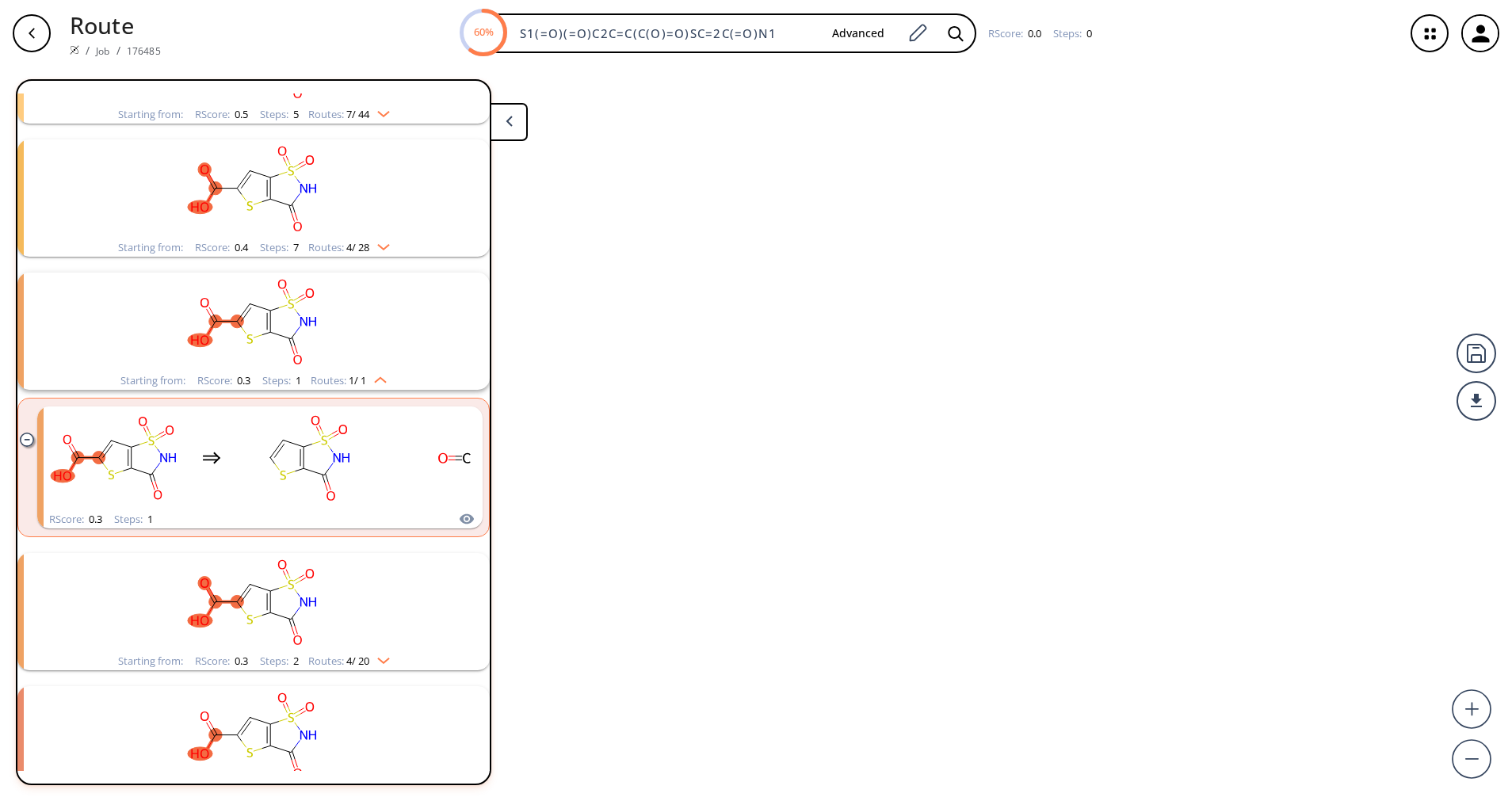
scroll to position [436, 0]
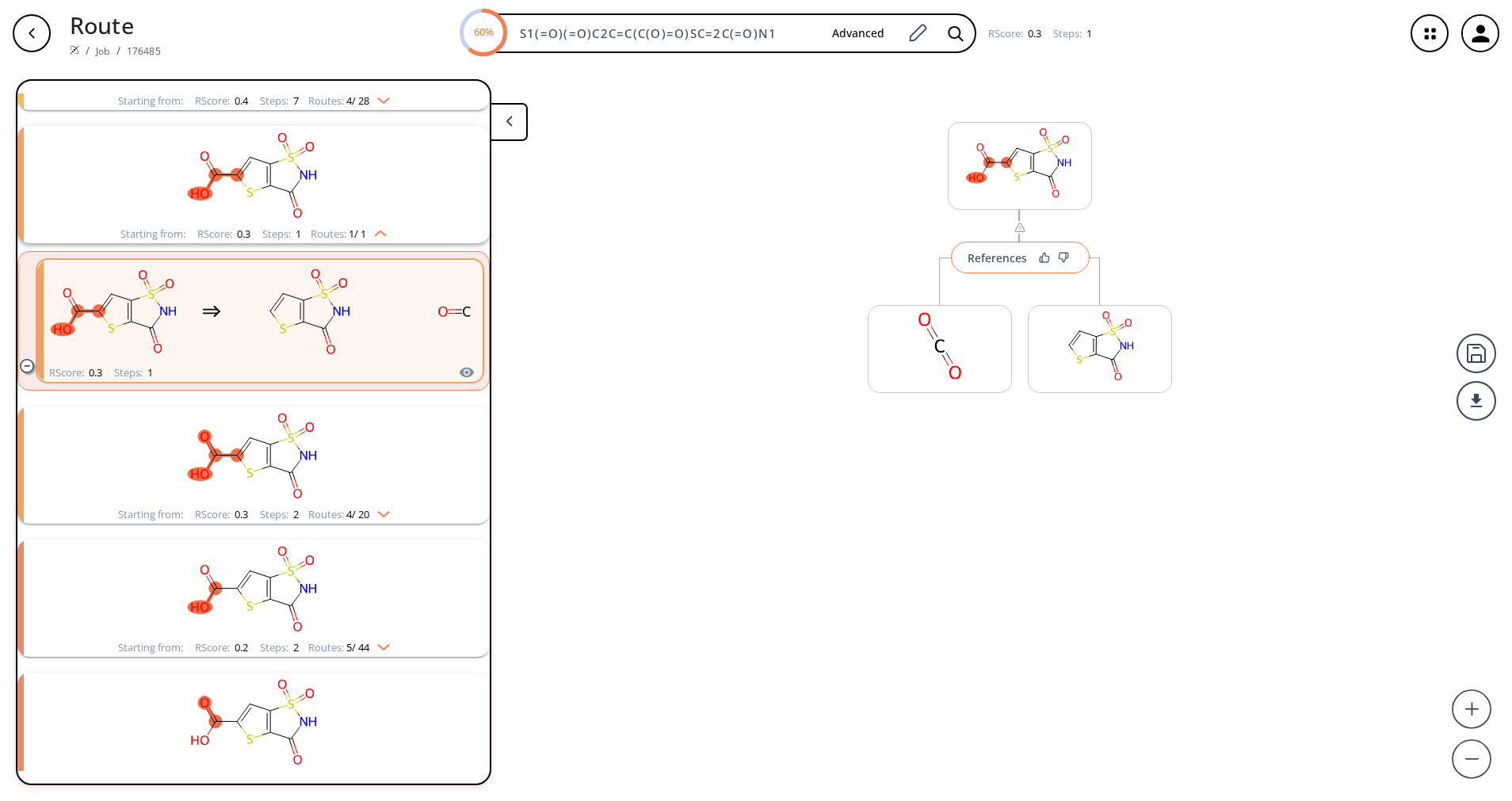
click at [1005, 255] on div "References" at bounding box center [998, 258] width 60 height 11
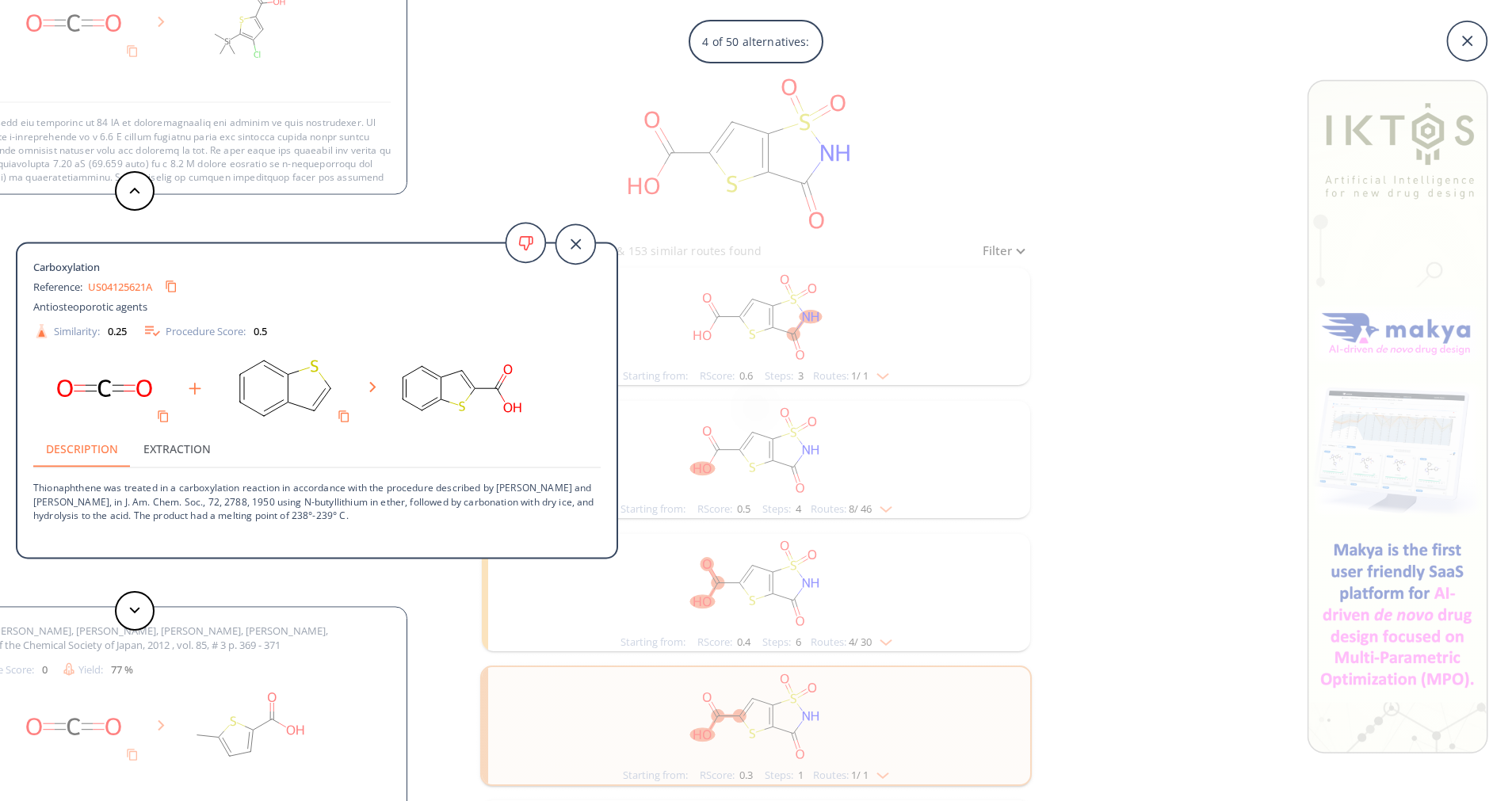
click at [1120, 560] on div "4 of 50 alternatives: [PERSON_NAME] [PERSON_NAME] AND COMPANY Patent: EP1856090…" at bounding box center [756, 400] width 1512 height 801
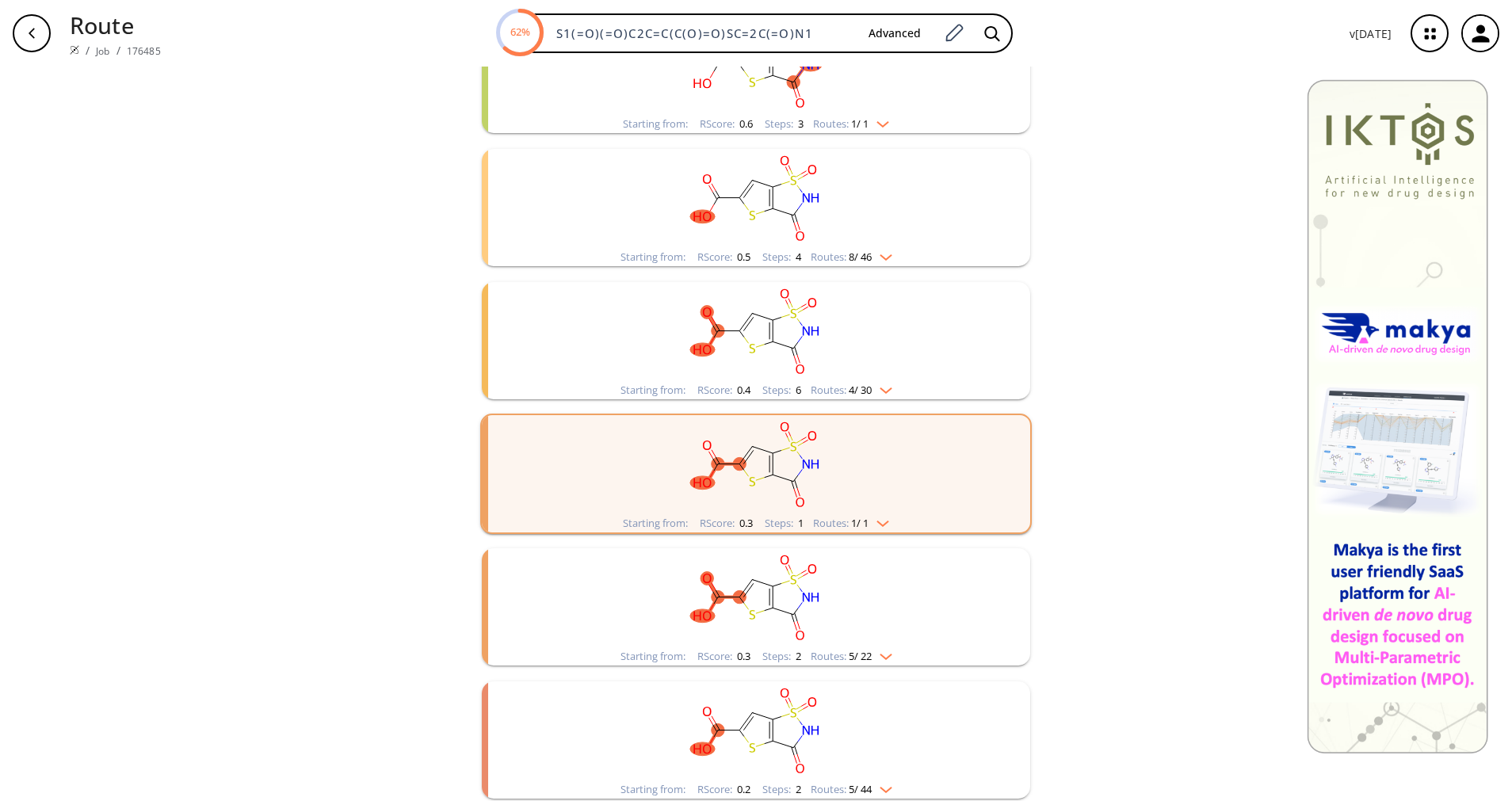
scroll to position [476, 0]
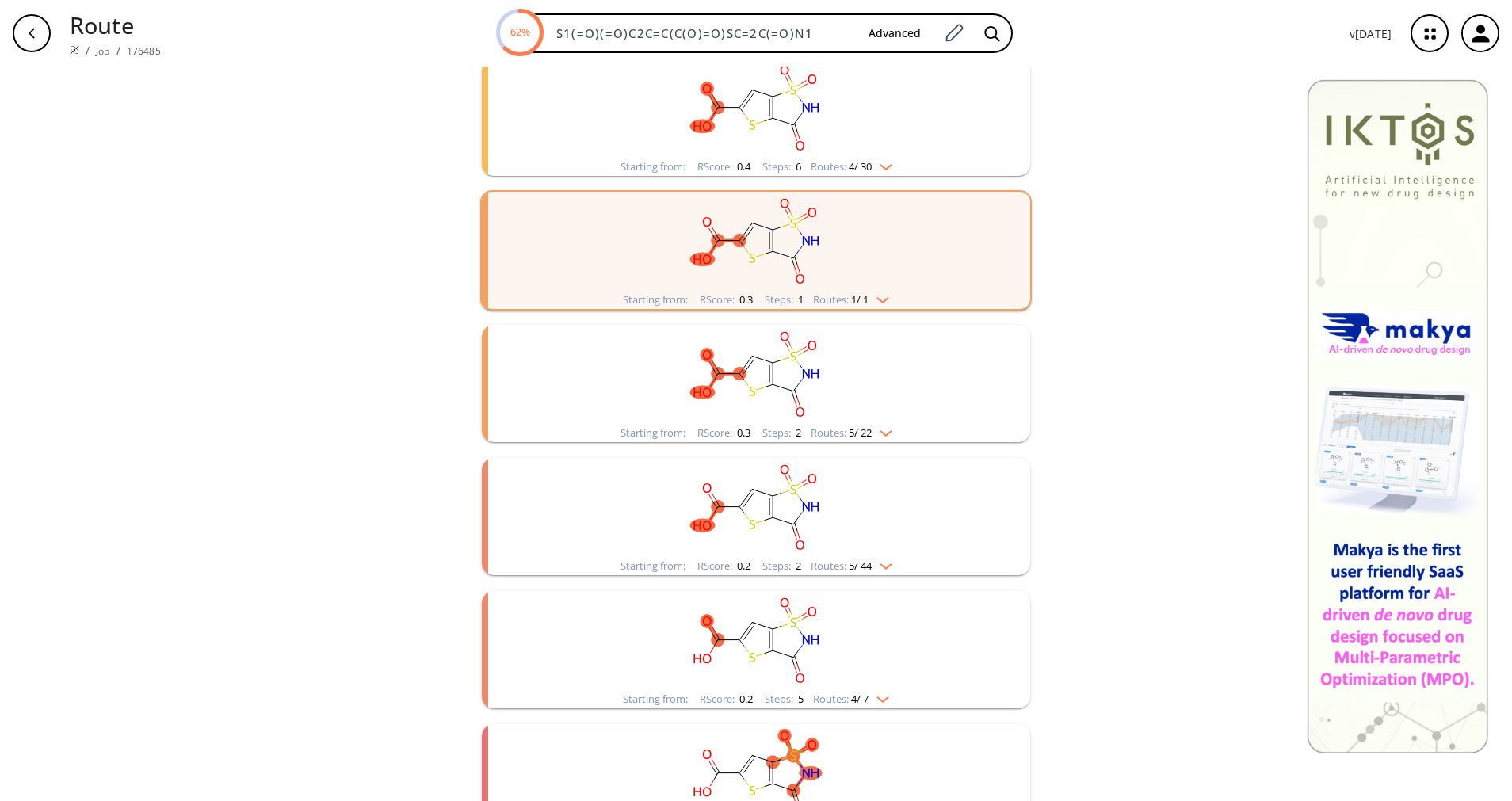
click at [861, 551] on rect "clusters" at bounding box center [756, 508] width 412 height 99
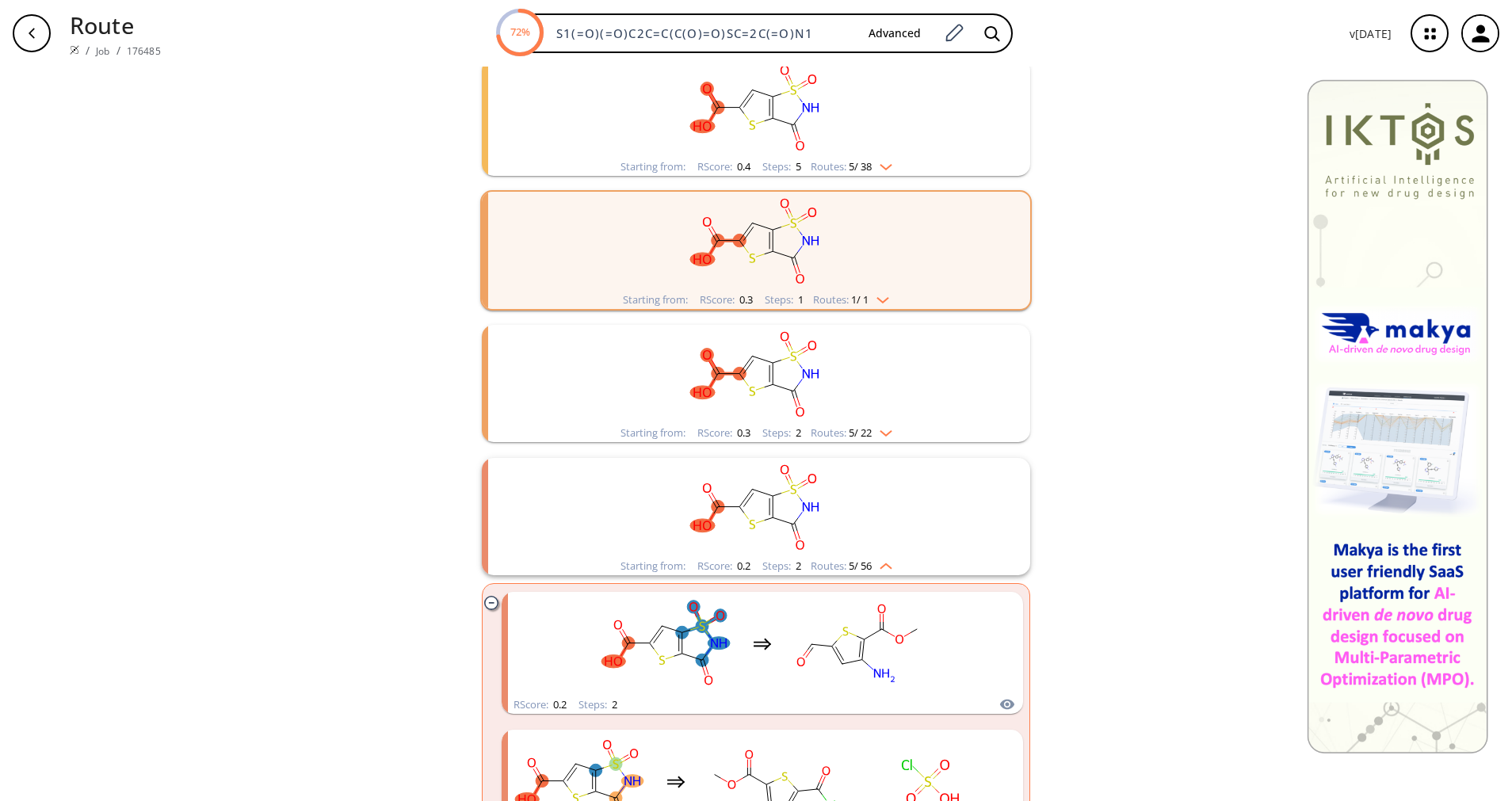
click at [861, 551] on rect "clusters" at bounding box center [756, 508] width 412 height 99
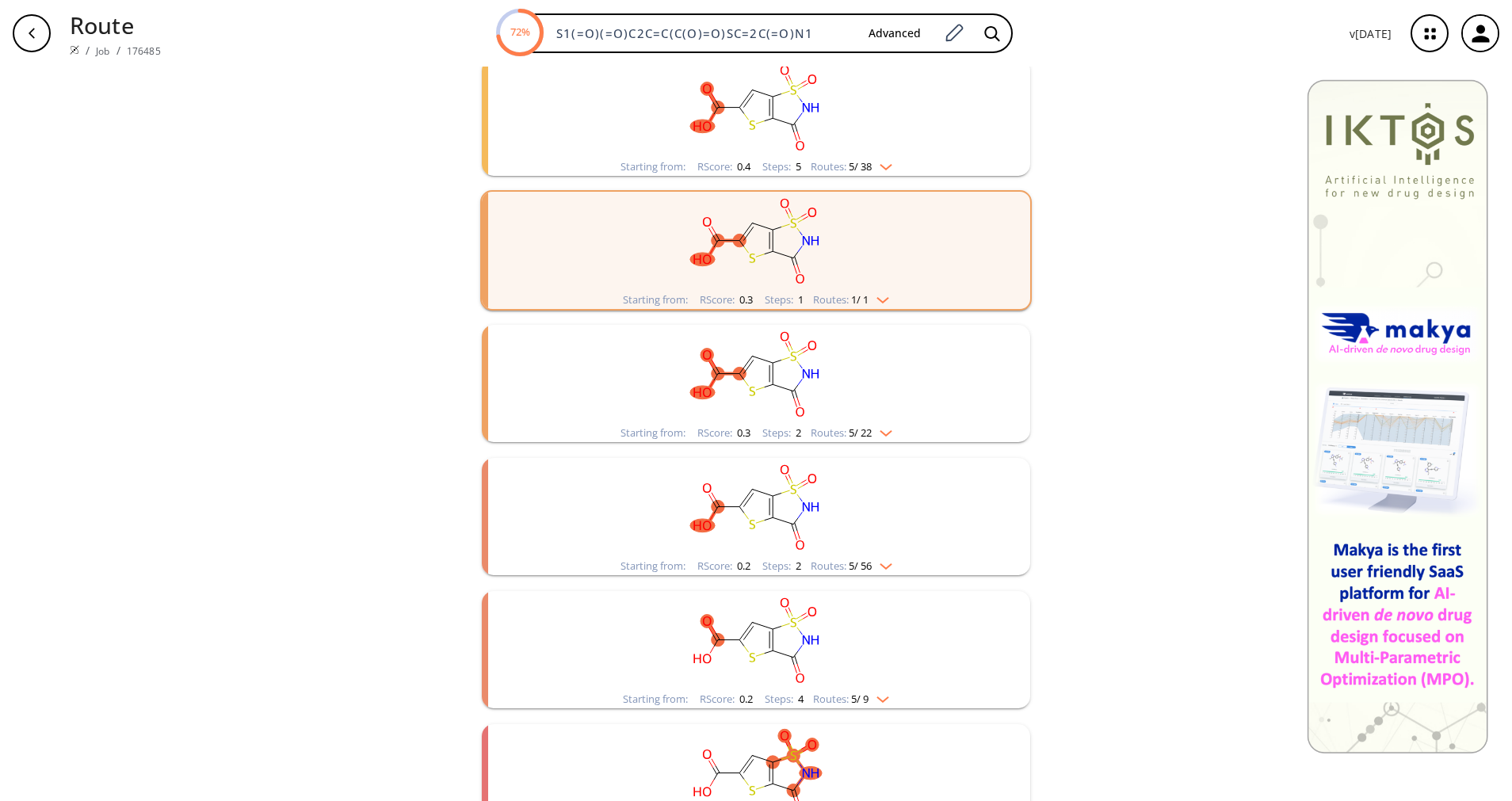
click at [846, 418] on rect "clusters" at bounding box center [756, 374] width 412 height 99
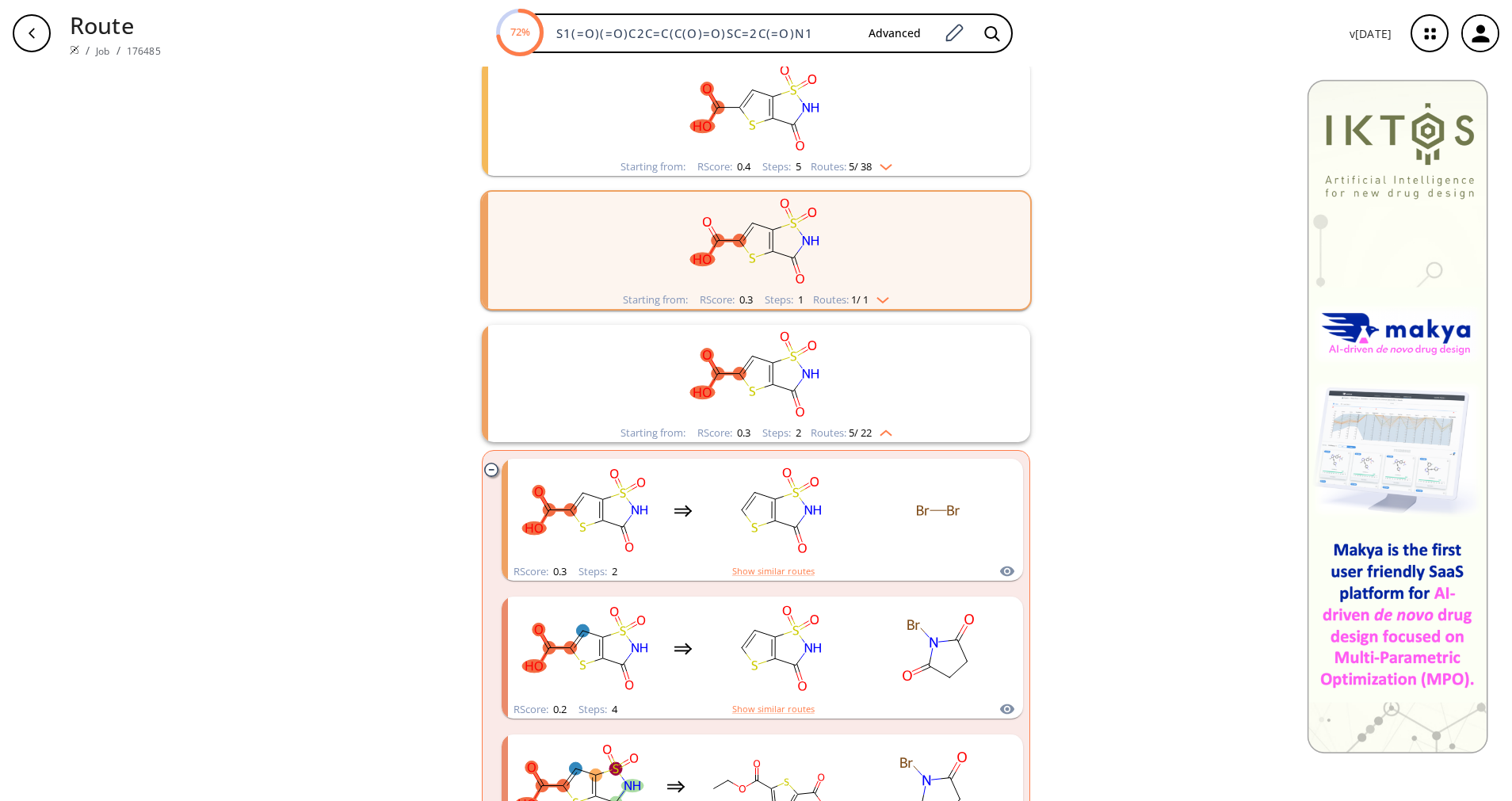
click at [846, 419] on rect "clusters" at bounding box center [756, 374] width 412 height 99
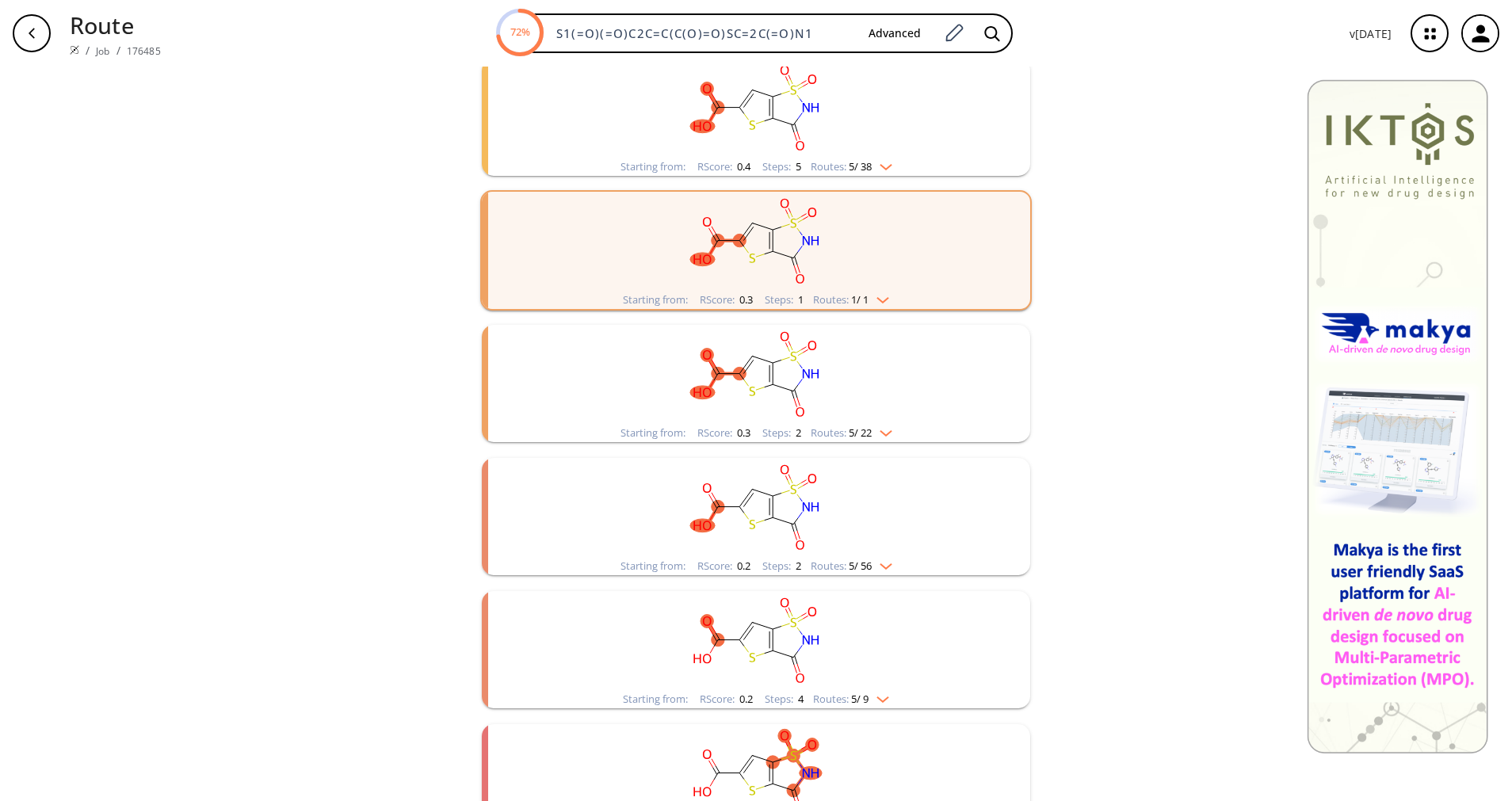
scroll to position [832, 0]
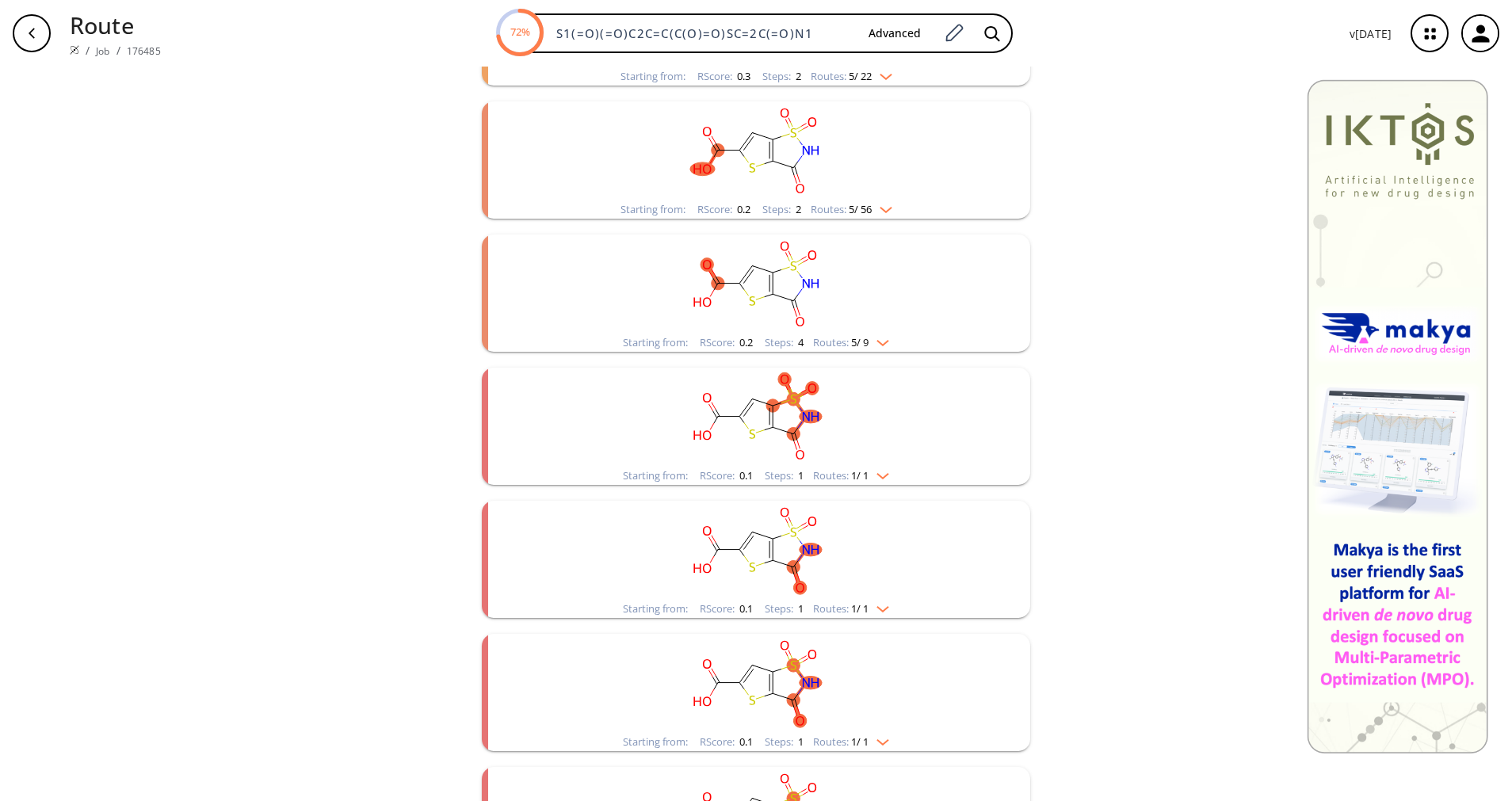
click at [828, 327] on rect "clusters" at bounding box center [756, 284] width 412 height 99
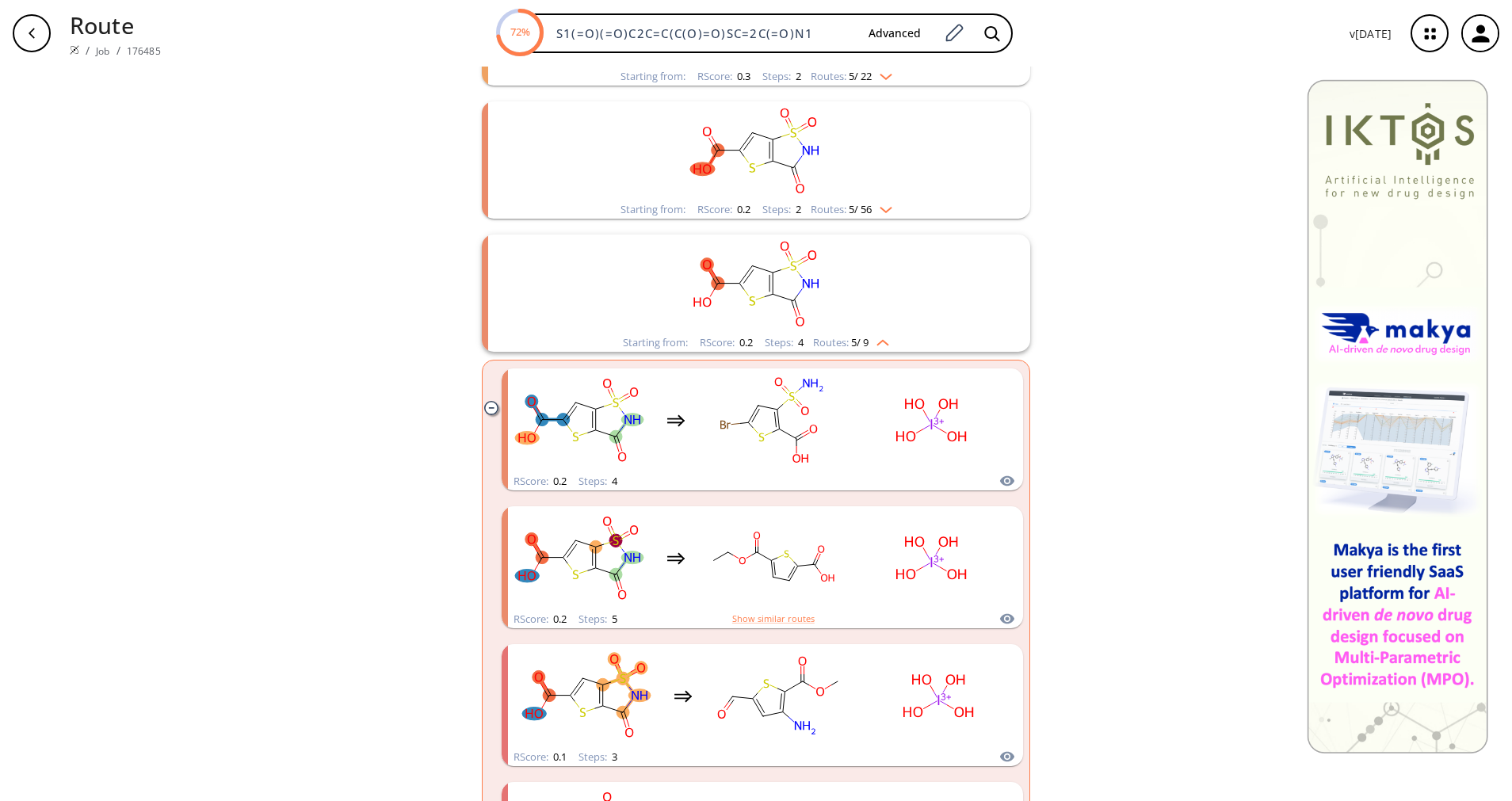
click at [828, 327] on rect "clusters" at bounding box center [756, 284] width 412 height 99
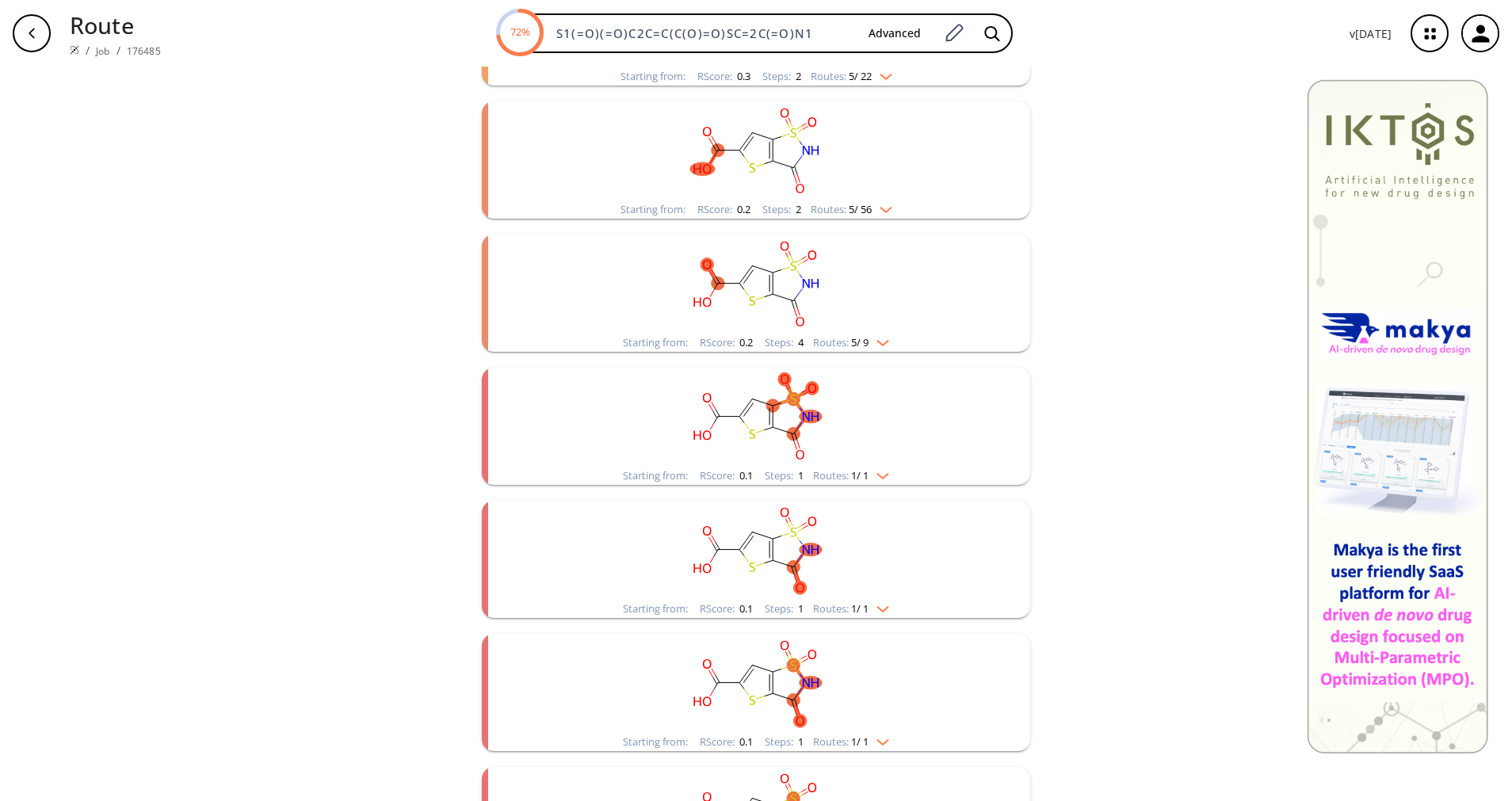
click at [826, 466] on rect "clusters" at bounding box center [756, 417] width 412 height 99
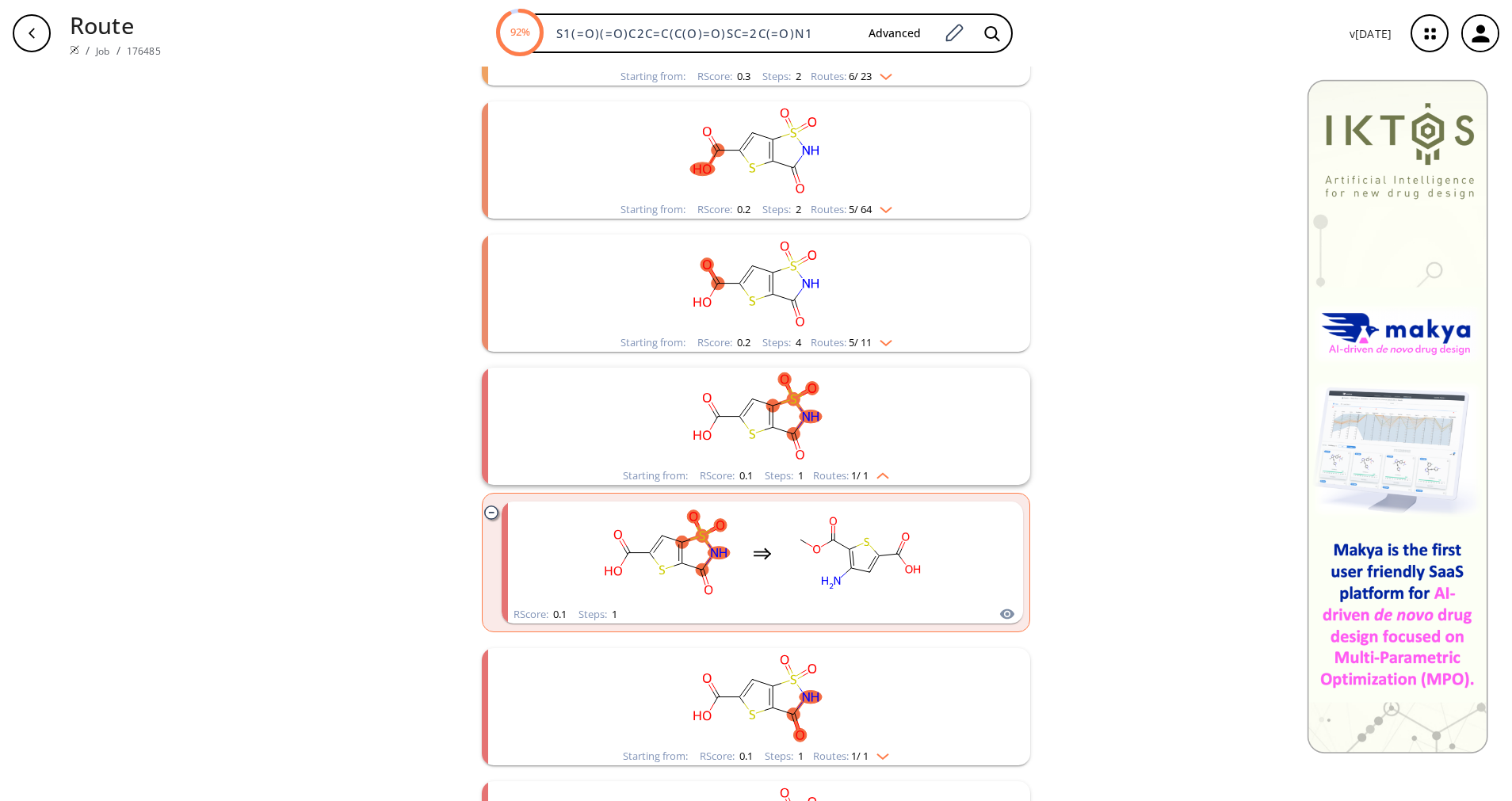
click at [826, 466] on rect "clusters" at bounding box center [756, 417] width 412 height 99
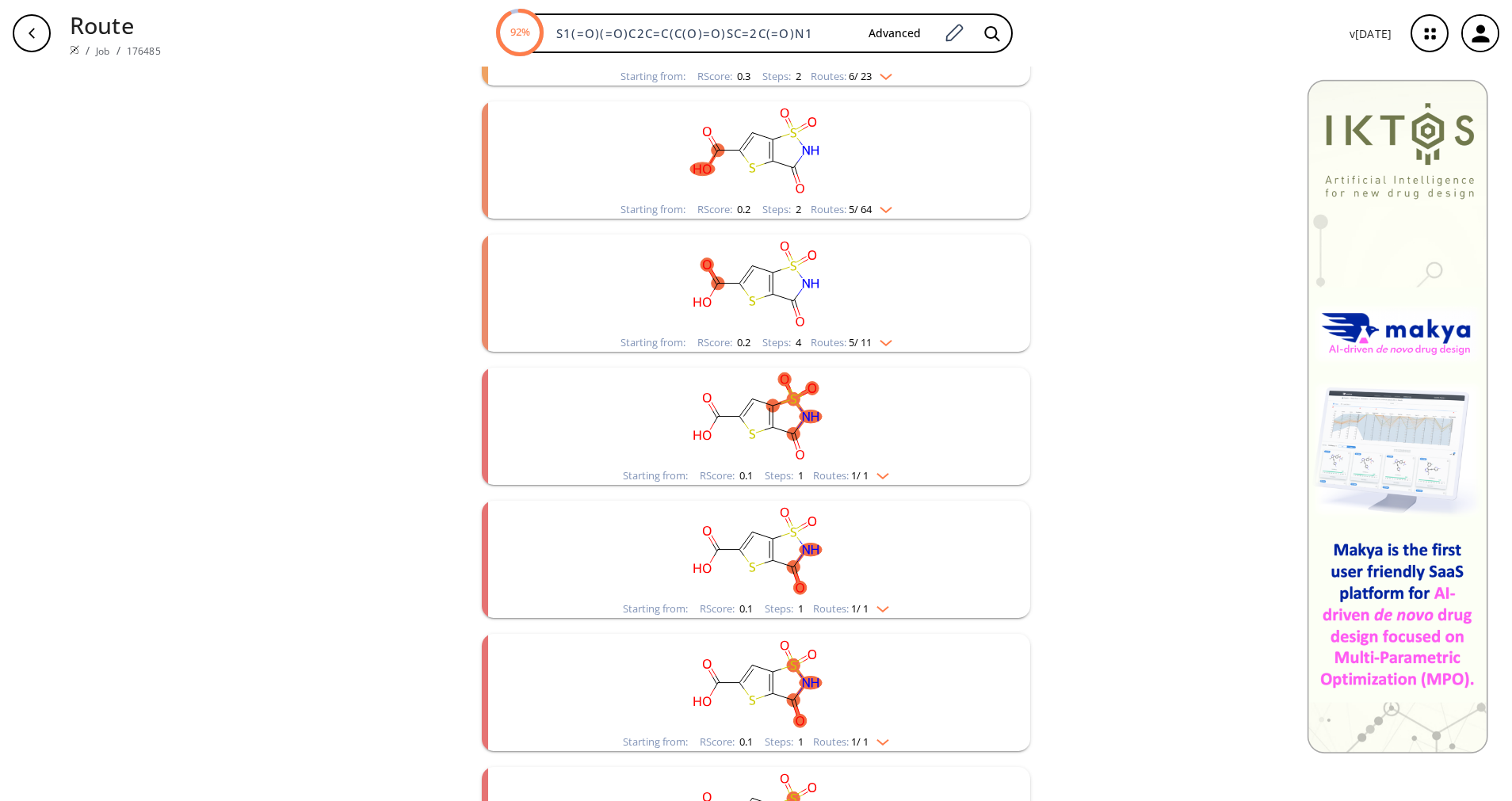
click at [828, 604] on div "Routes: 1 / 1" at bounding box center [850, 609] width 76 height 11
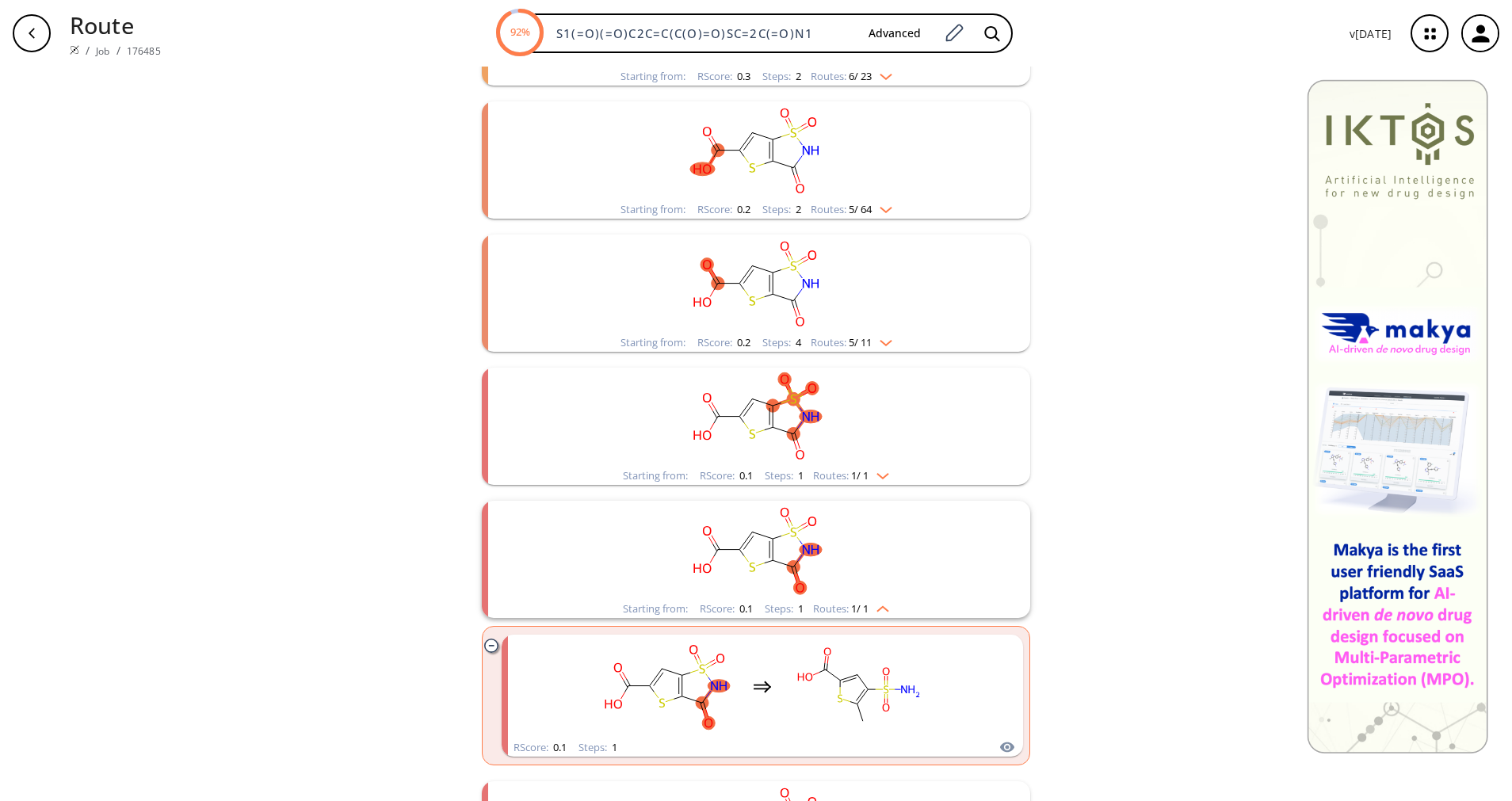
click at [828, 604] on div "Routes: 1 / 1" at bounding box center [850, 609] width 76 height 11
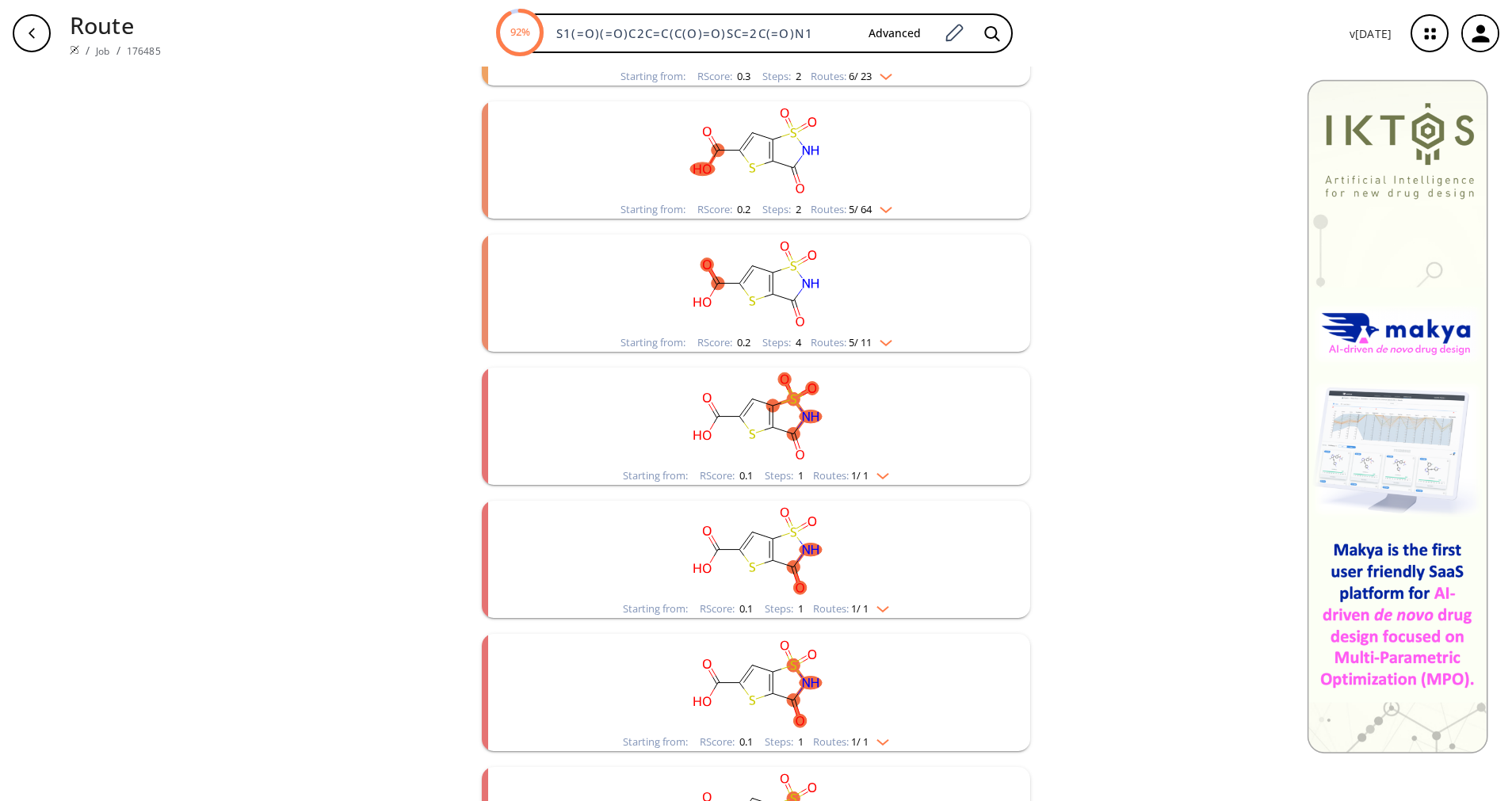
scroll to position [951, 0]
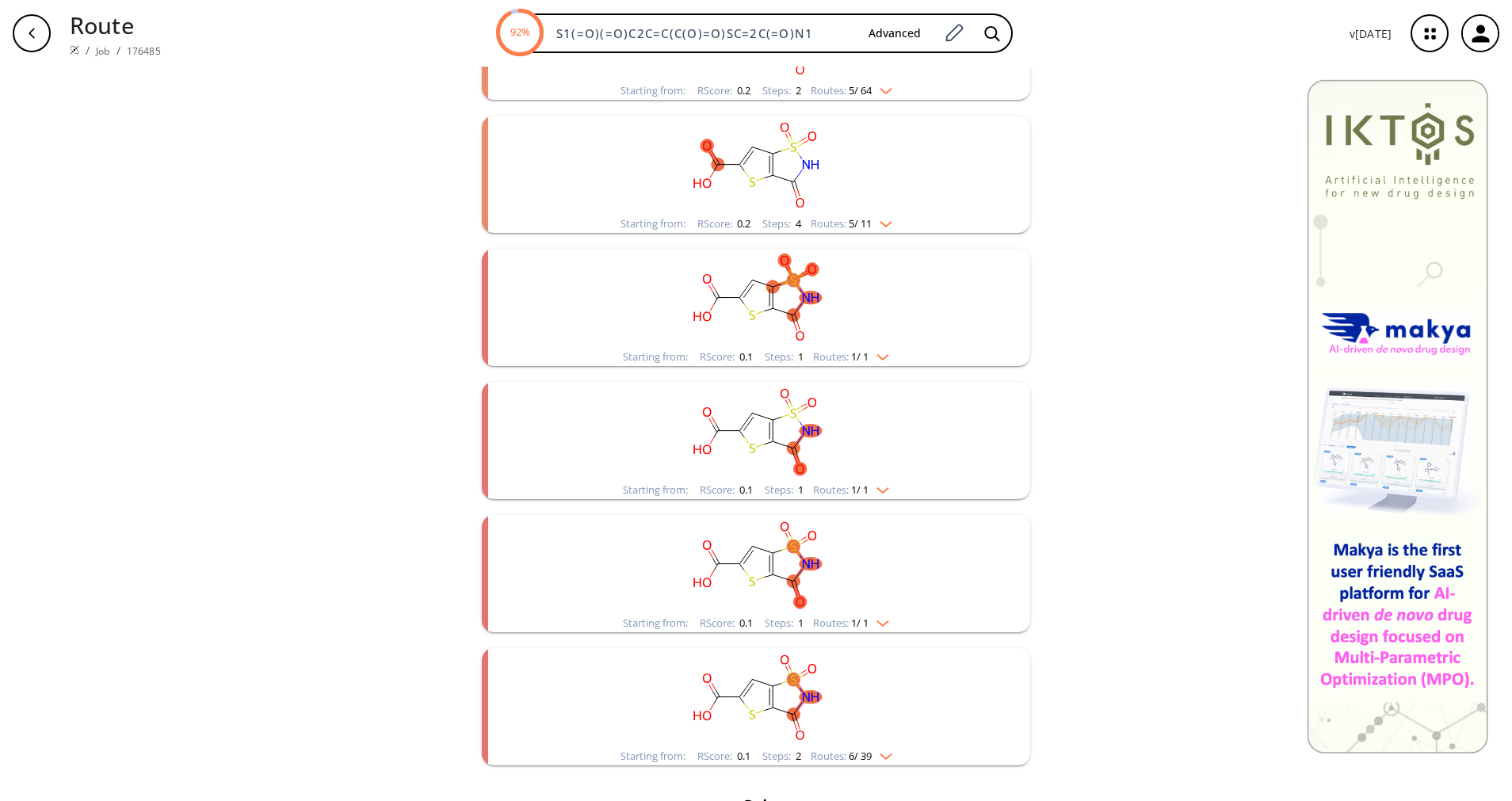
click at [830, 626] on div "Routes: 1 / 1" at bounding box center [850, 622] width 76 height 11
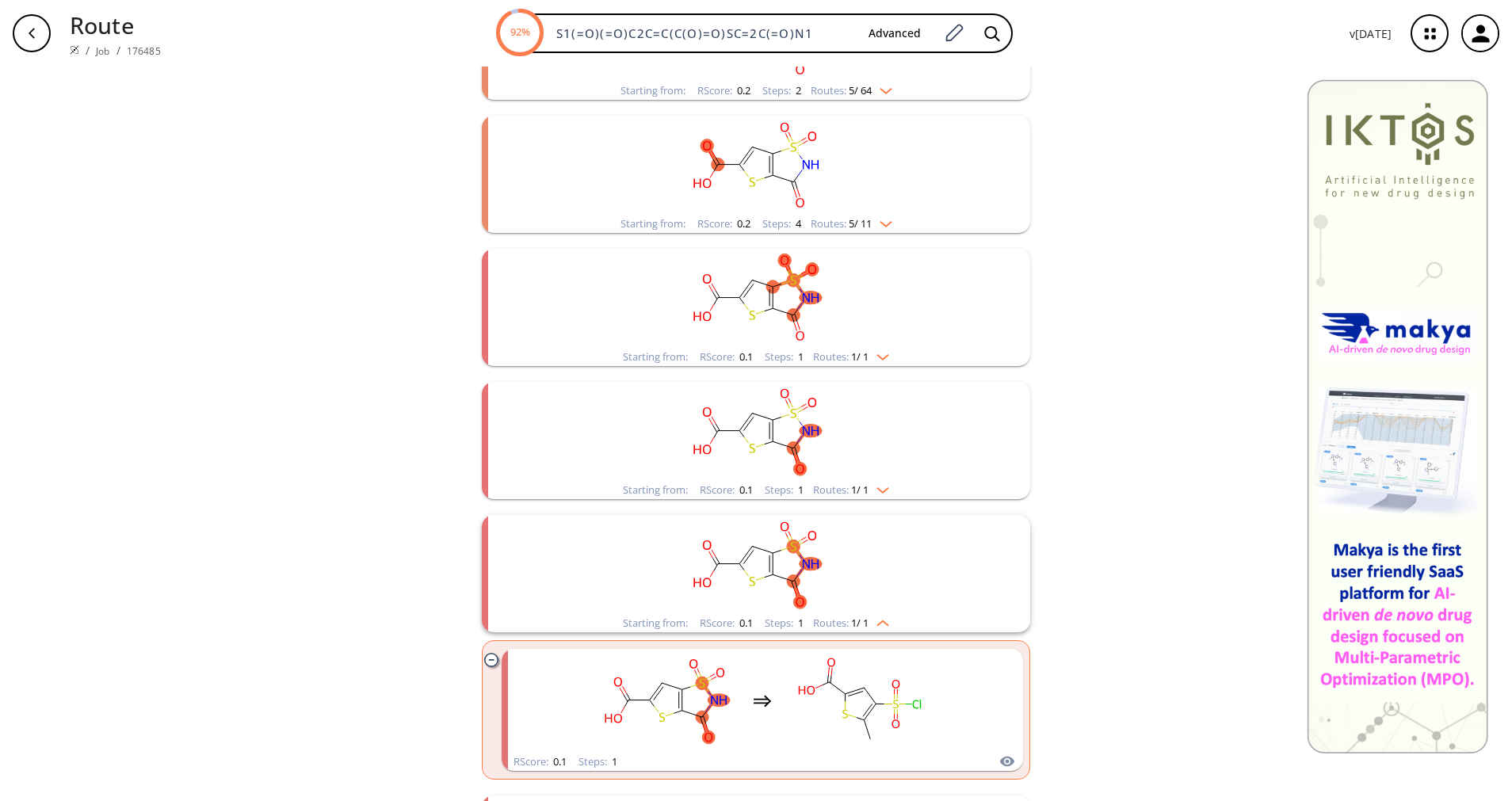
click at [830, 626] on div "Routes: 1 / 1" at bounding box center [850, 622] width 76 height 11
